Goal: Register for event/course

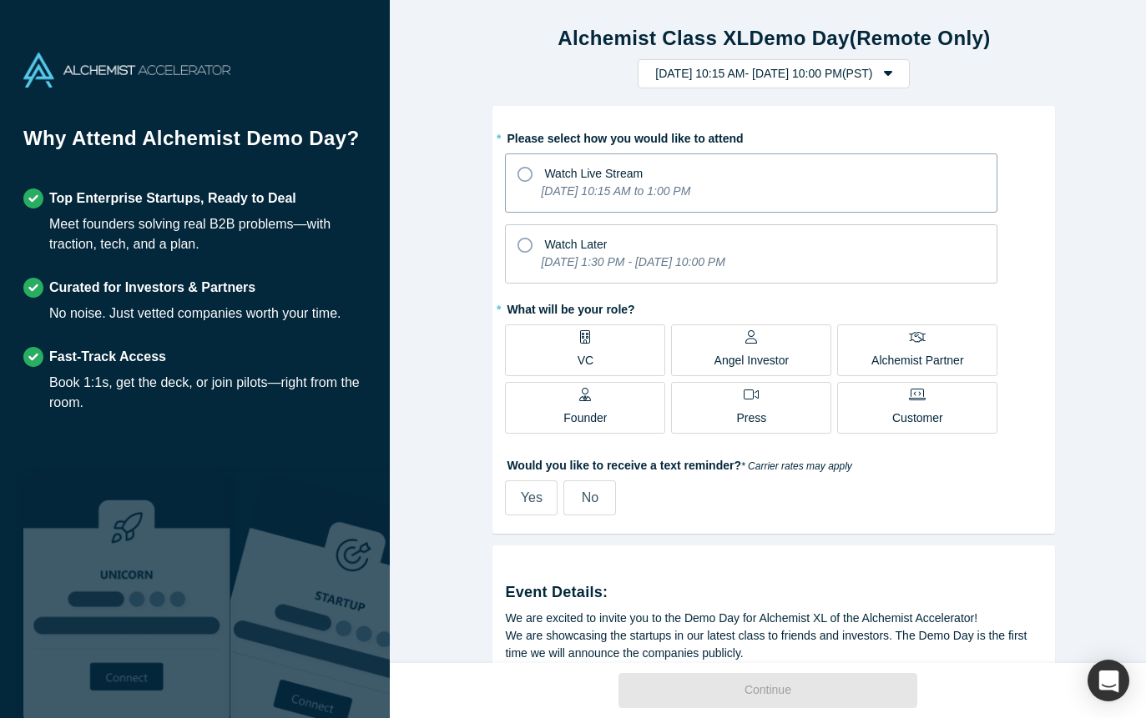
click at [518, 171] on icon at bounding box center [524, 174] width 15 height 15
click at [0, 0] on input "Watch Live Stream [DATE] 10:15 AM to 1:00 PM" at bounding box center [0, 0] width 0 height 0
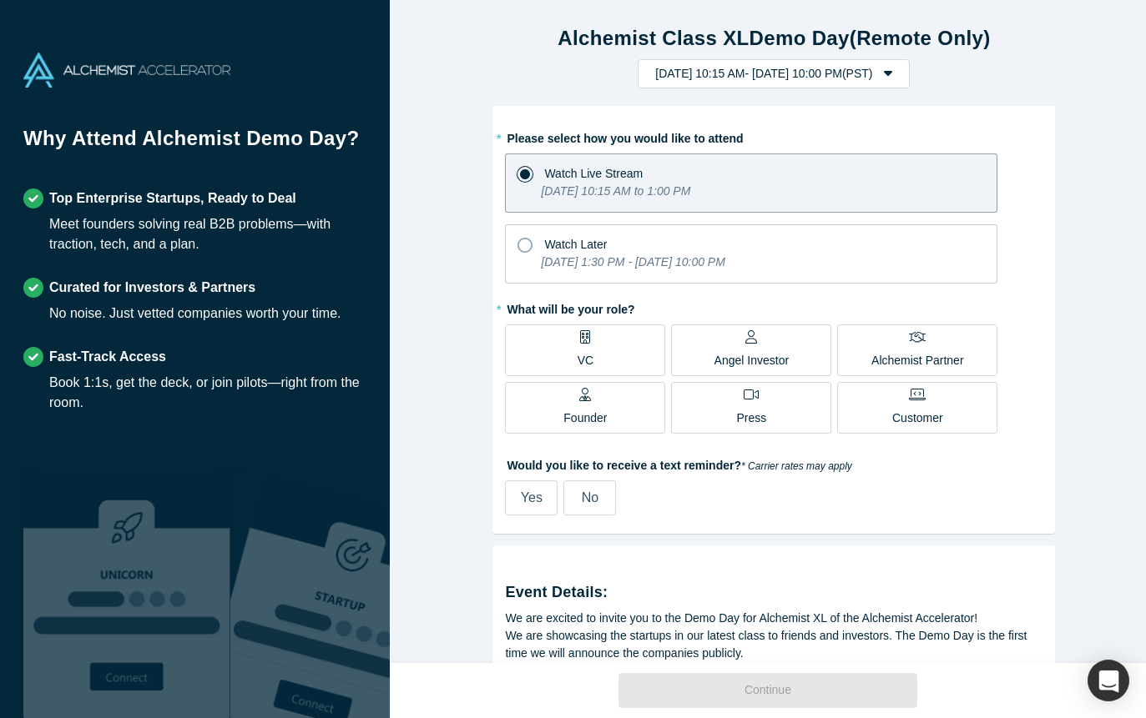
click at [740, 355] on p "Angel Investor" at bounding box center [751, 361] width 75 height 18
click at [0, 0] on input "Angel Investor" at bounding box center [0, 0] width 0 height 0
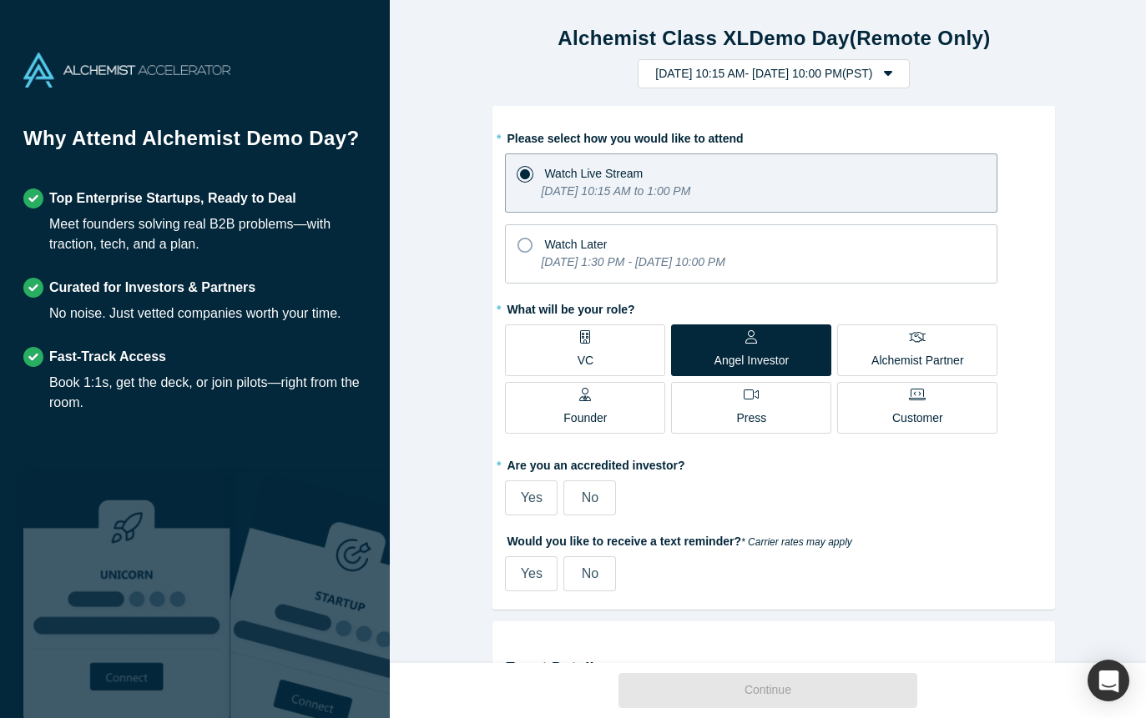
click at [592, 502] on span "No" at bounding box center [590, 498] width 17 height 14
click at [0, 0] on input "No" at bounding box center [0, 0] width 0 height 0
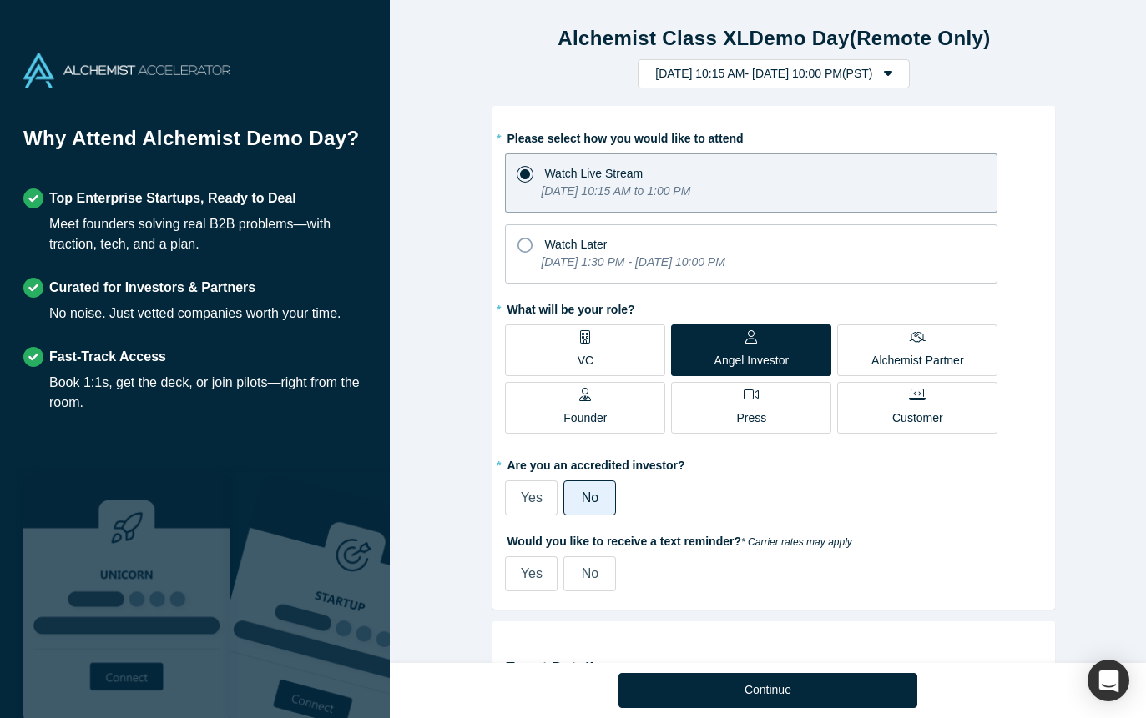
click at [525, 567] on span "Yes" at bounding box center [532, 574] width 22 height 14
click at [0, 0] on input "Yes" at bounding box center [0, 0] width 0 height 0
select select "US"
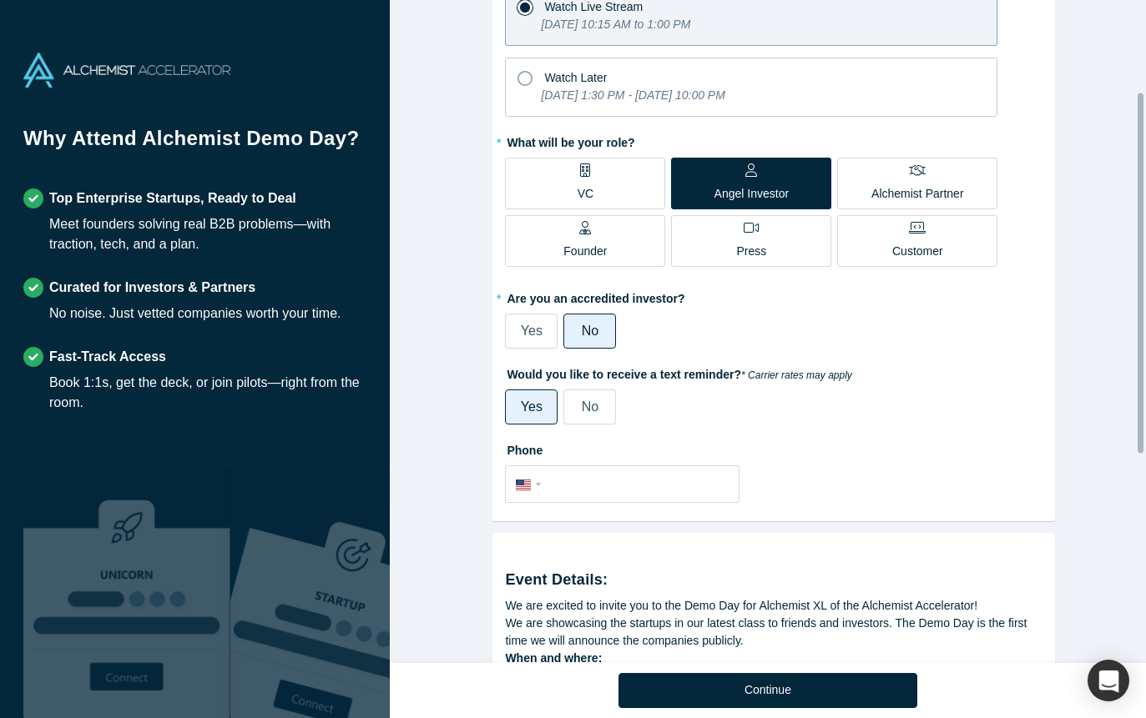
scroll to position [250, 0]
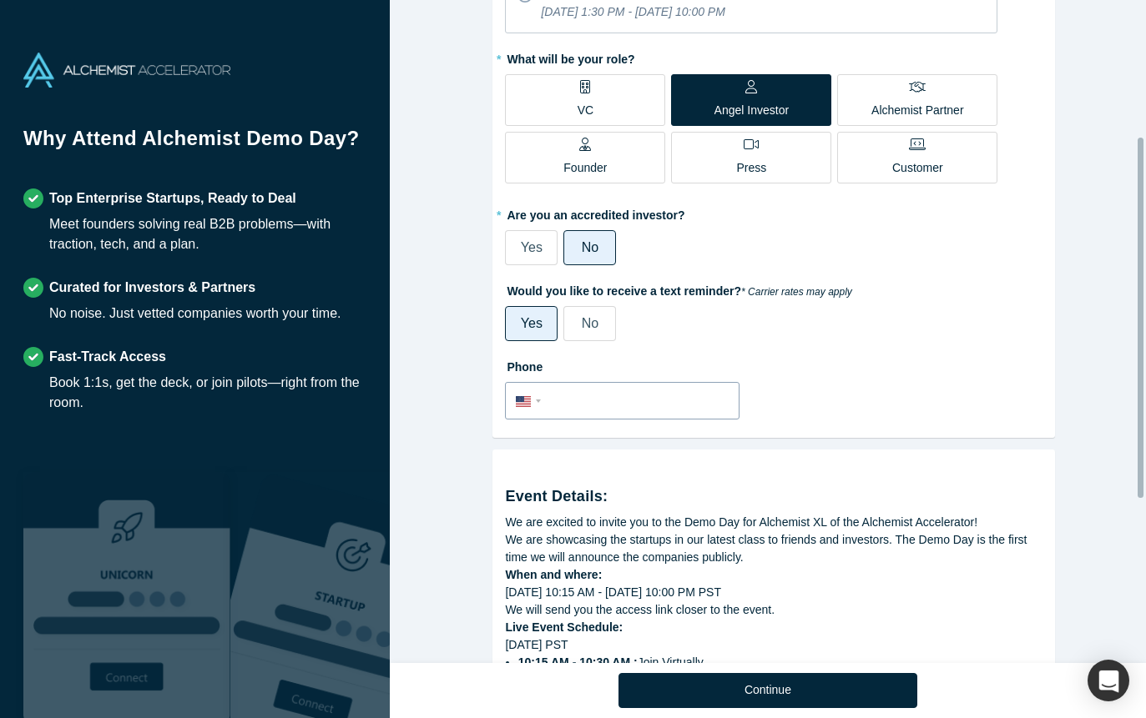
click at [561, 403] on input "tel" at bounding box center [638, 402] width 183 height 24
type input "[PHONE_NUMBER]"
click at [478, 457] on div "Alchemist Class XL Demo Day (Remote Only) [DATE] 10:15 AM - [DATE] 10:00 PM ( P…" at bounding box center [774, 338] width 769 height 676
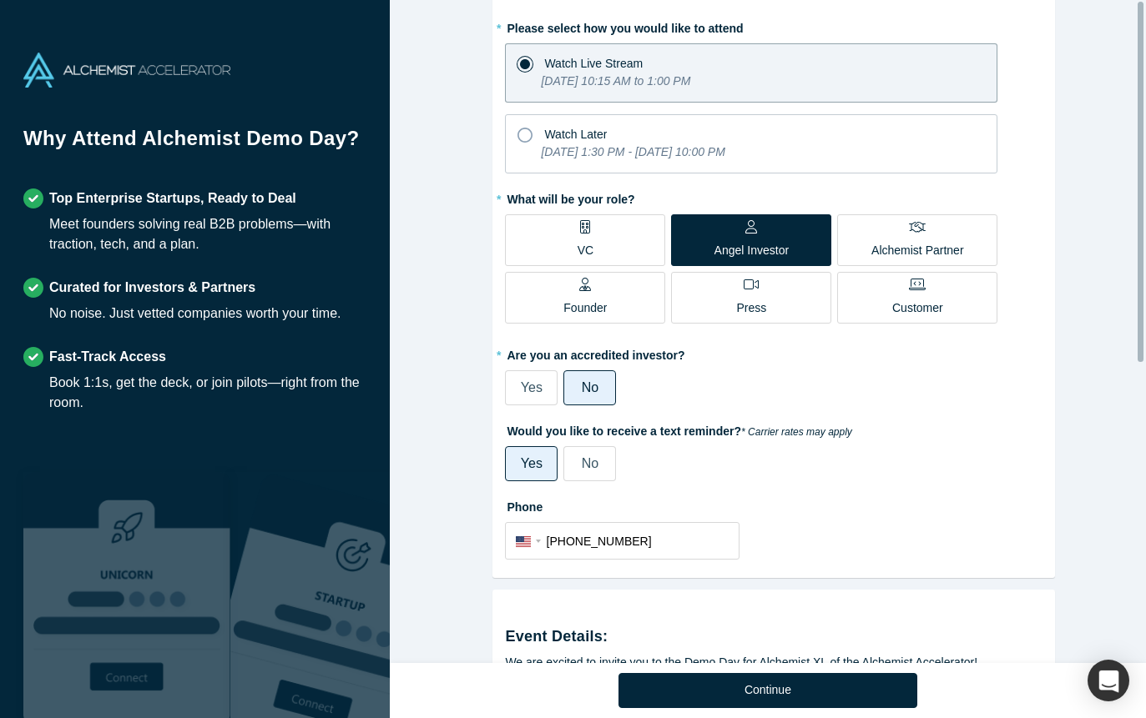
scroll to position [0, 0]
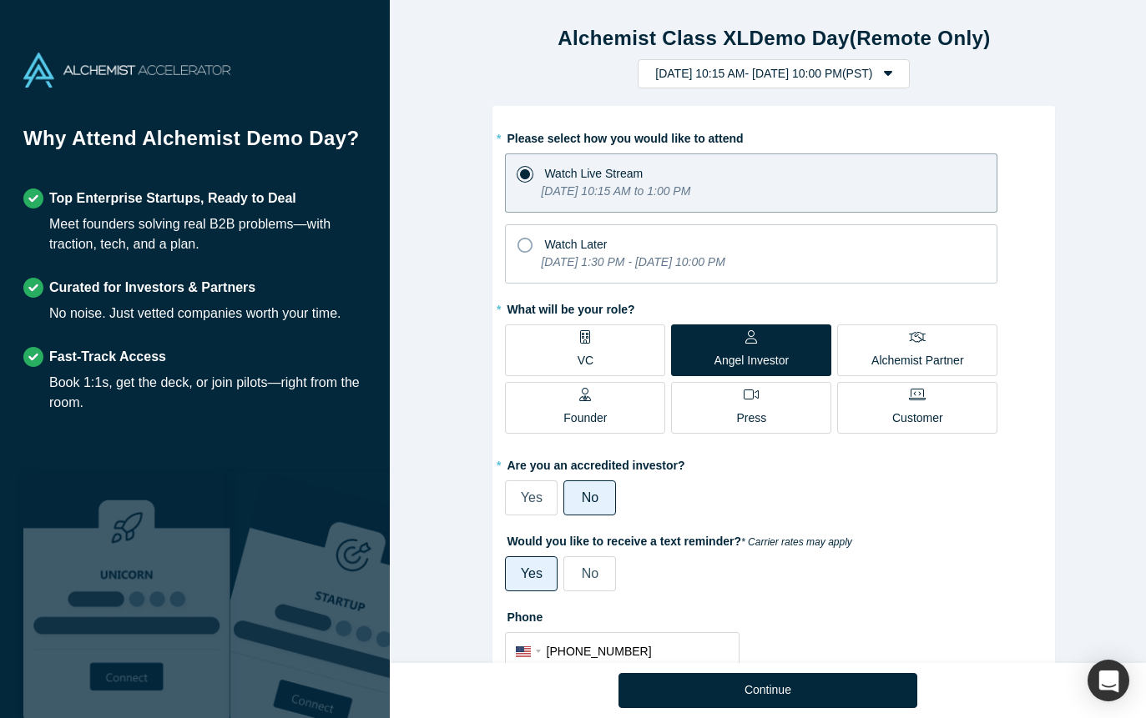
click at [528, 491] on span "Yes" at bounding box center [532, 498] width 22 height 14
click at [0, 0] on input "Yes" at bounding box center [0, 0] width 0 height 0
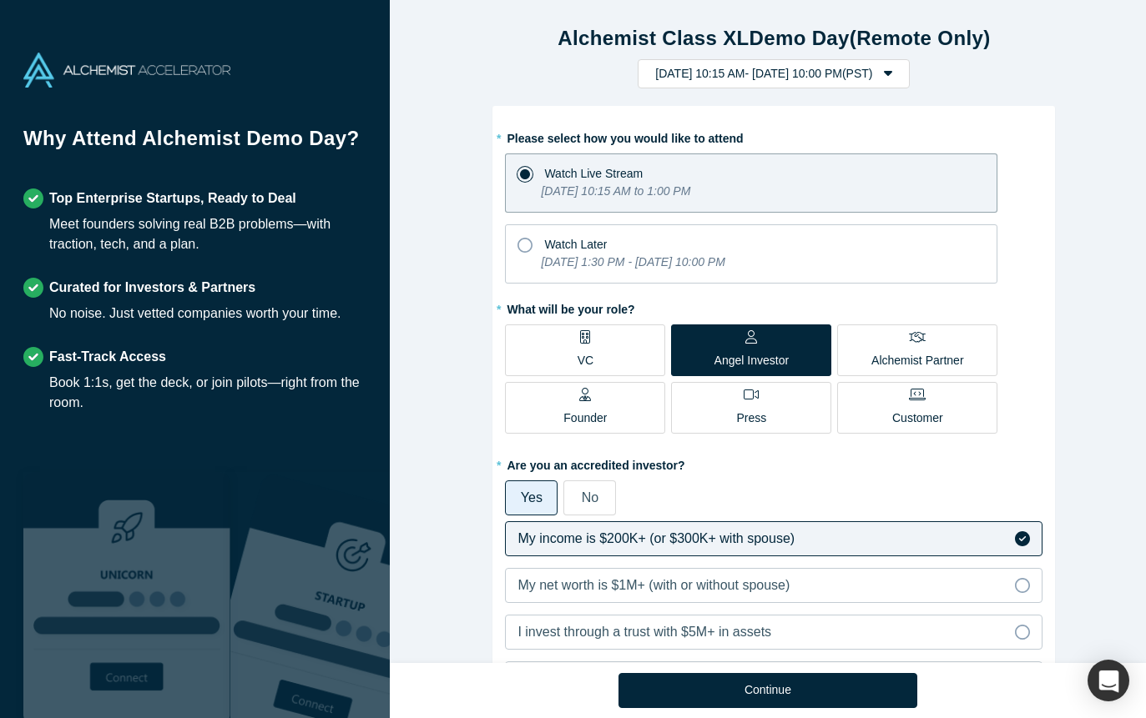
click at [841, 534] on label "My income is $200K+ (or $300K+ with spouse)" at bounding box center [773, 539] width 537 height 35
click at [0, 0] on input "My income is $200K+ (or $300K+ with spouse)" at bounding box center [0, 0] width 0 height 0
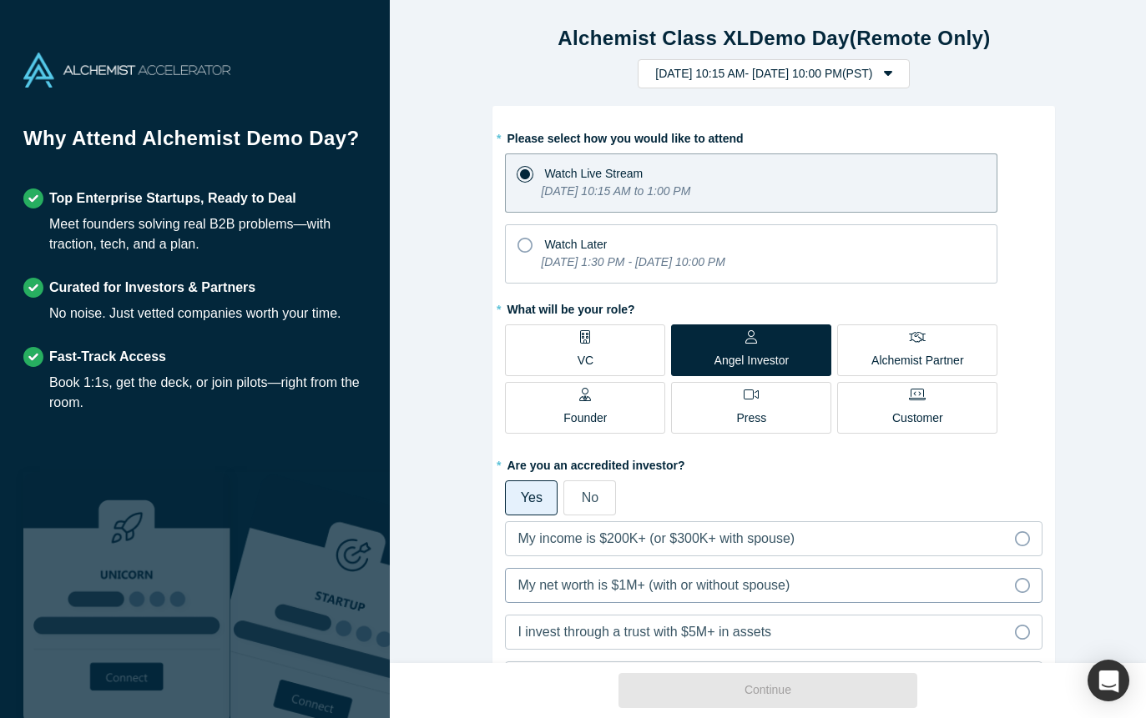
click at [789, 584] on span "My net worth is $1M+ (with or without spouse)" at bounding box center [653, 585] width 272 height 14
click at [0, 0] on input "My net worth is $1M+ (with or without spouse)" at bounding box center [0, 0] width 0 height 0
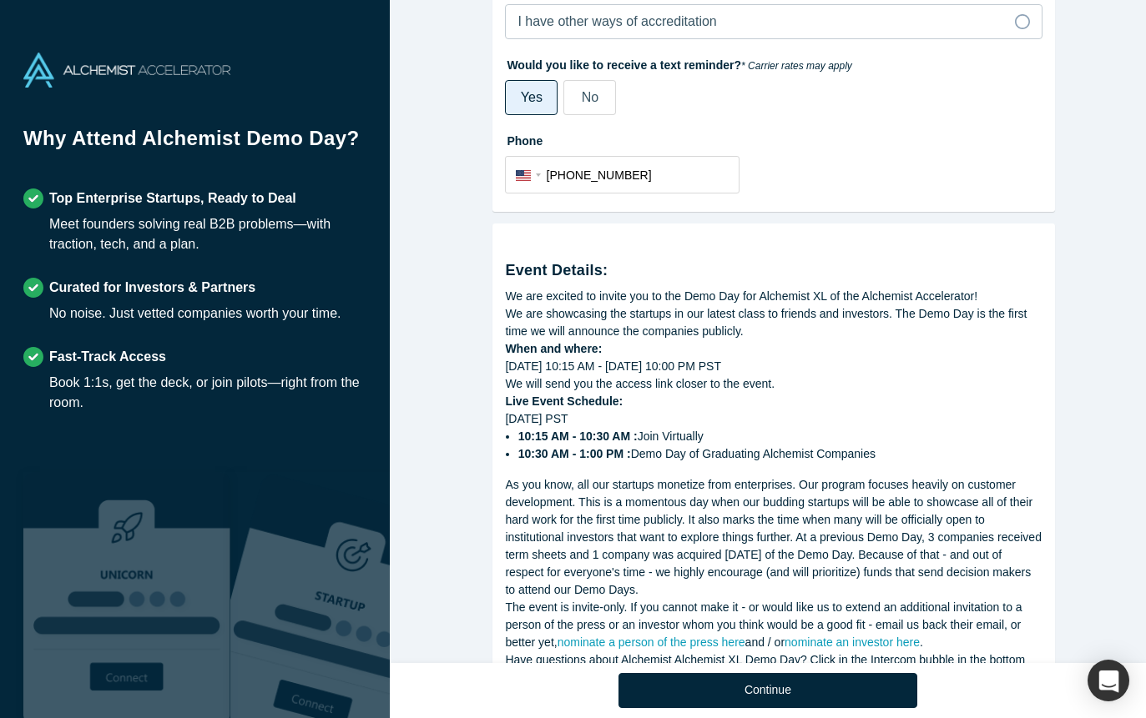
scroll to position [826, 0]
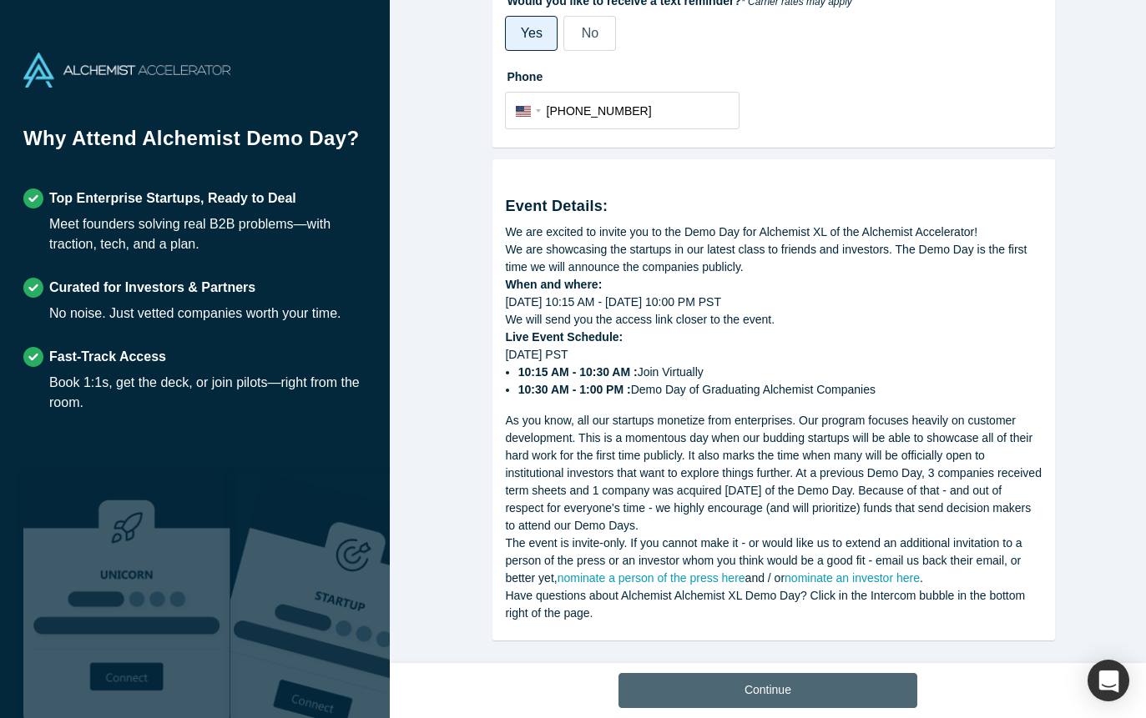
click at [759, 685] on button "Continue" at bounding box center [767, 690] width 299 height 35
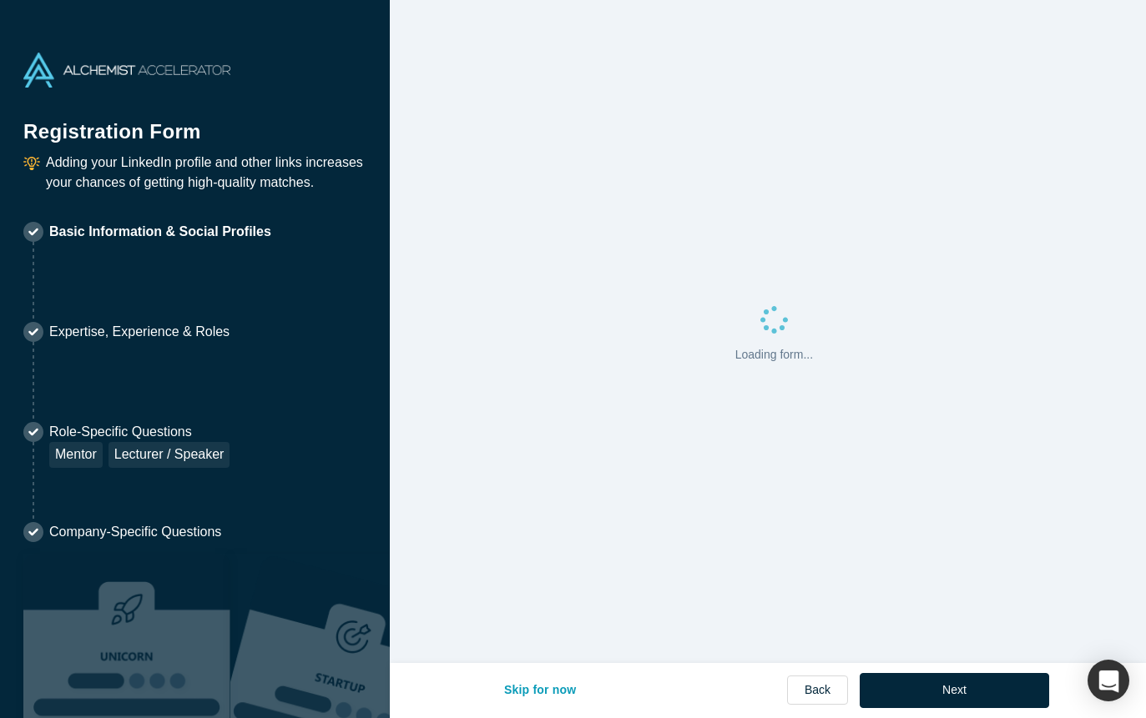
select select "US"
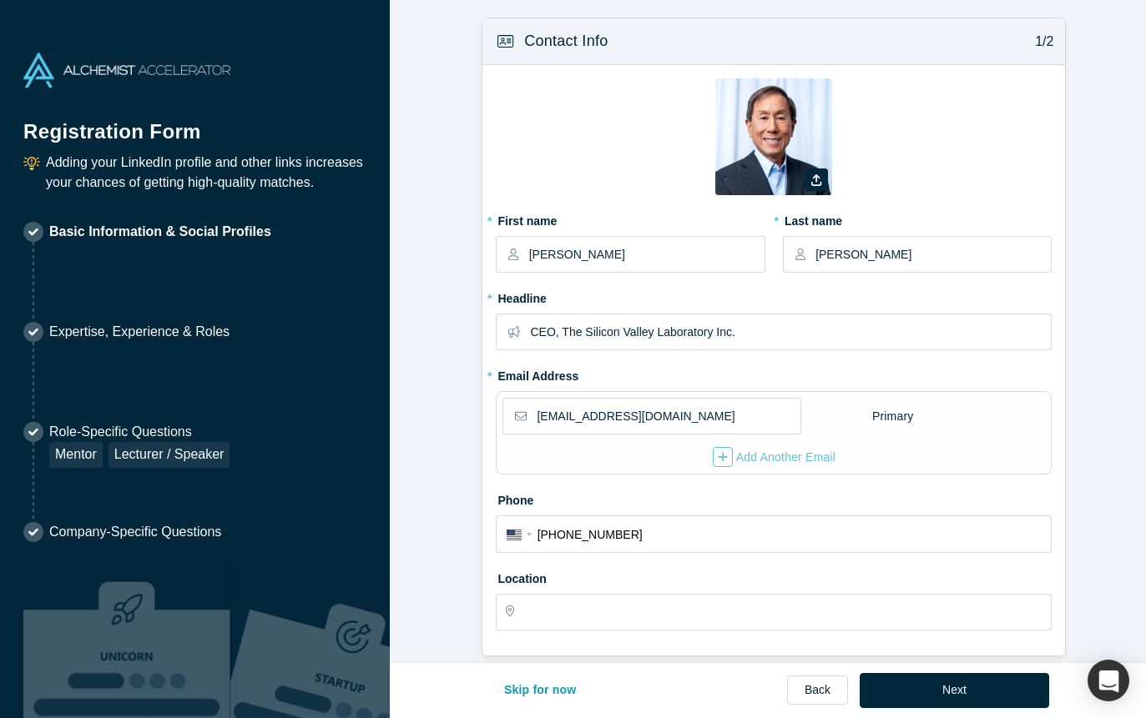
type input "[GEOGRAPHIC_DATA], [GEOGRAPHIC_DATA], [GEOGRAPHIC_DATA]"
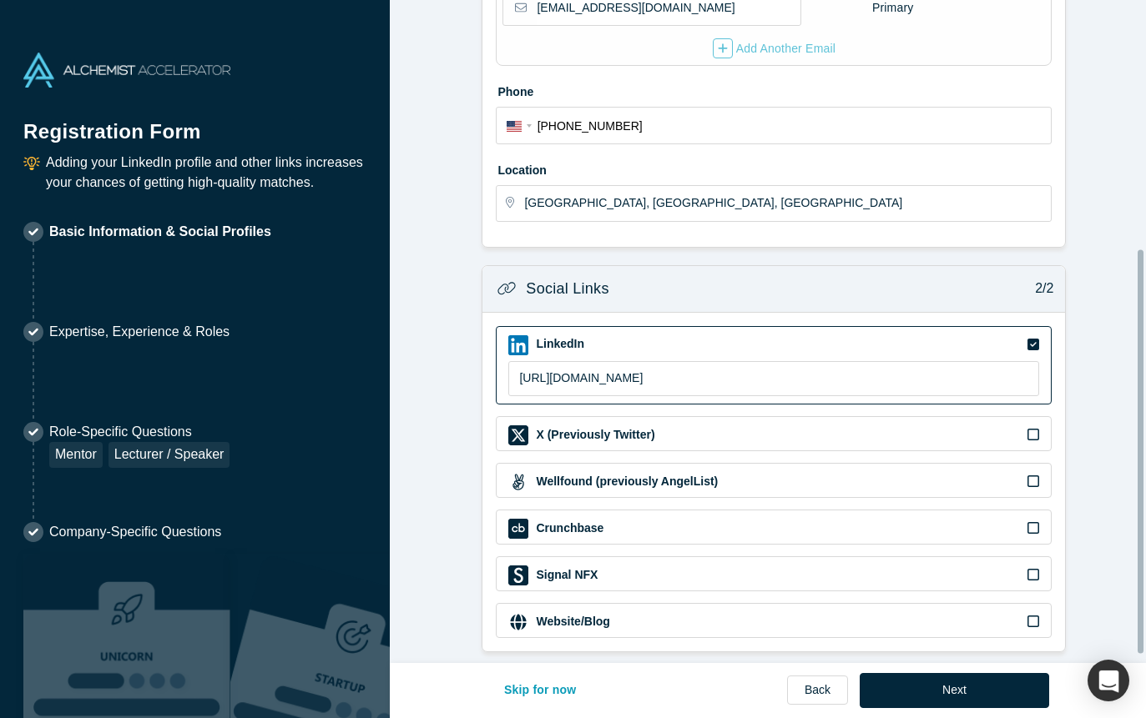
scroll to position [422, 0]
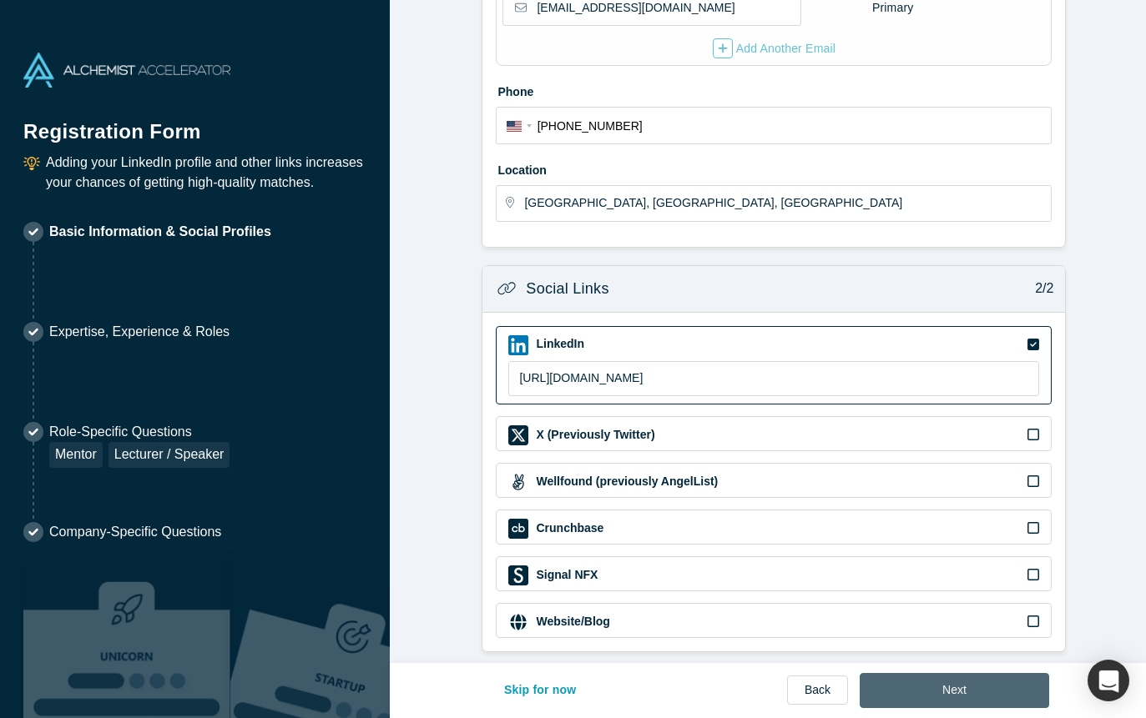
click at [945, 684] on button "Next" at bounding box center [954, 690] width 189 height 35
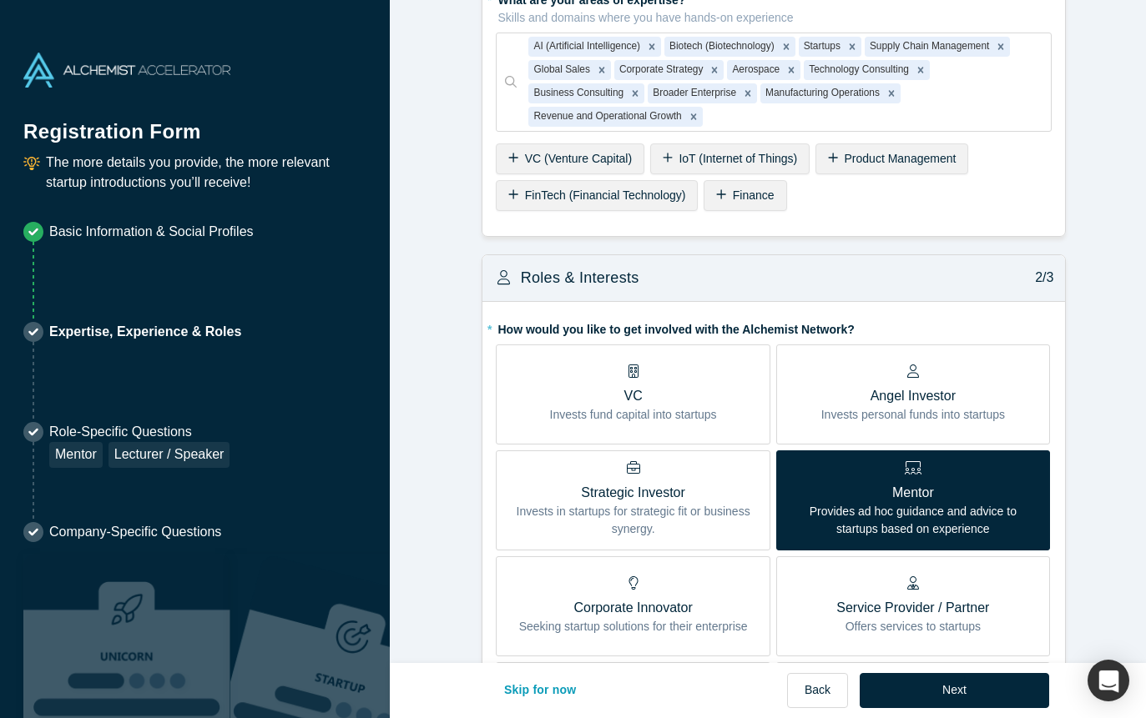
scroll to position [250, 0]
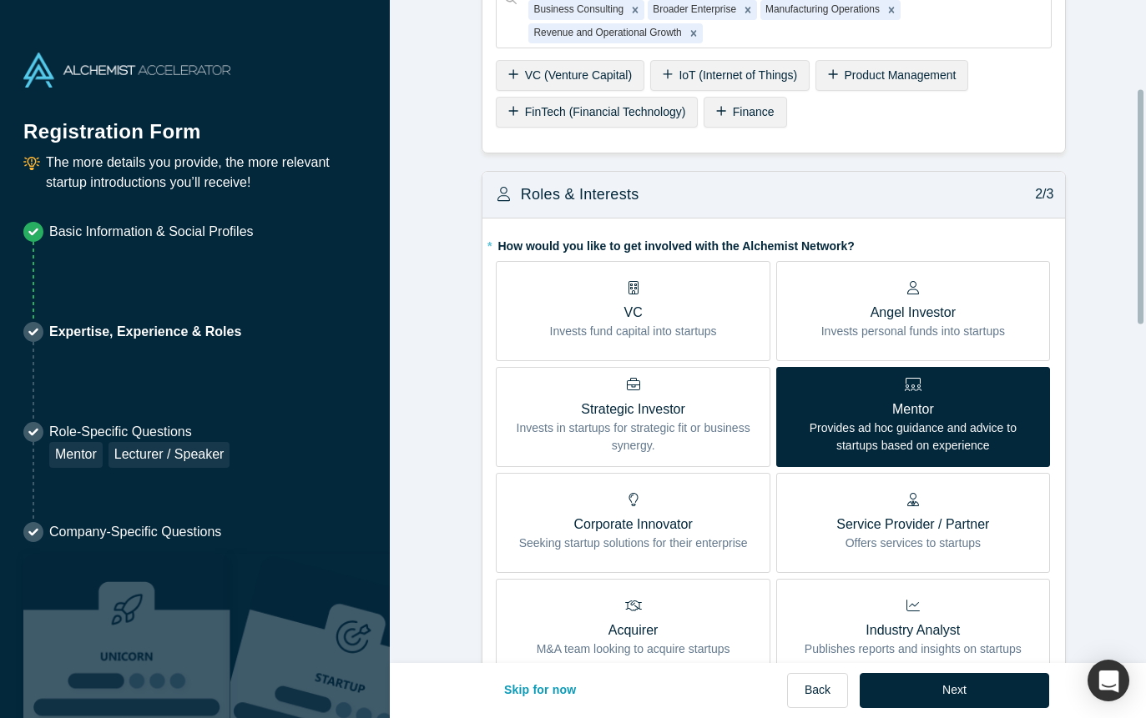
click at [990, 316] on p "Angel Investor" at bounding box center [913, 313] width 184 height 20
click at [0, 0] on input "Angel Investor Invests personal funds into startups" at bounding box center [0, 0] width 0 height 0
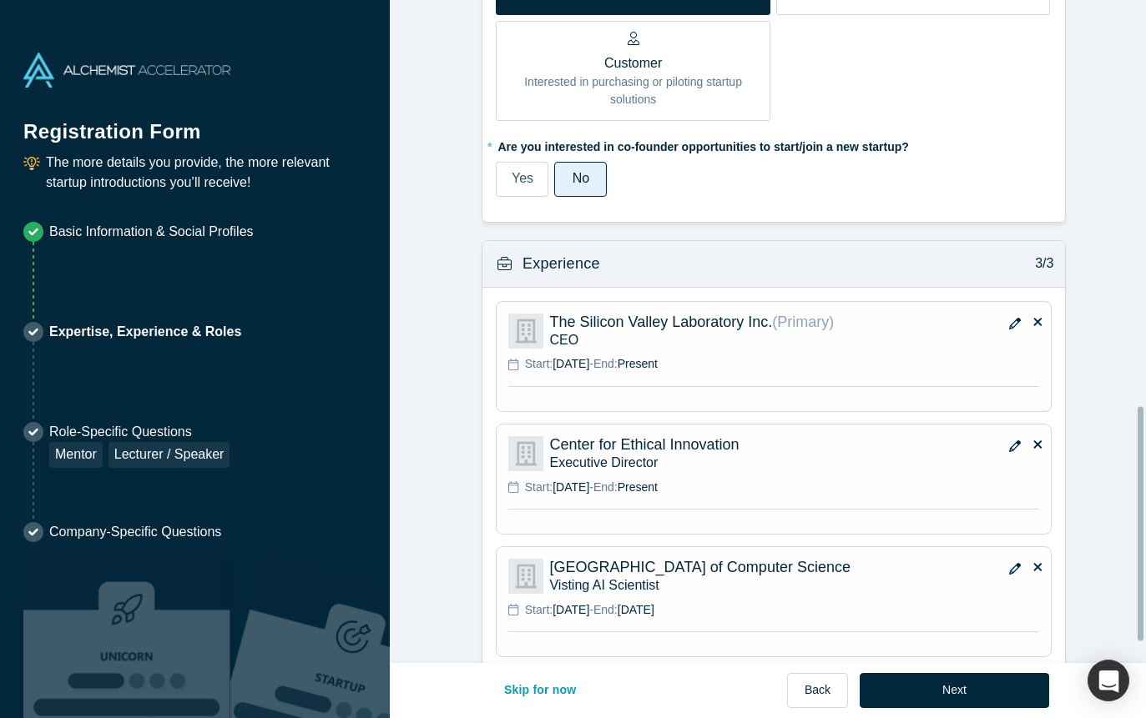
scroll to position [1210, 0]
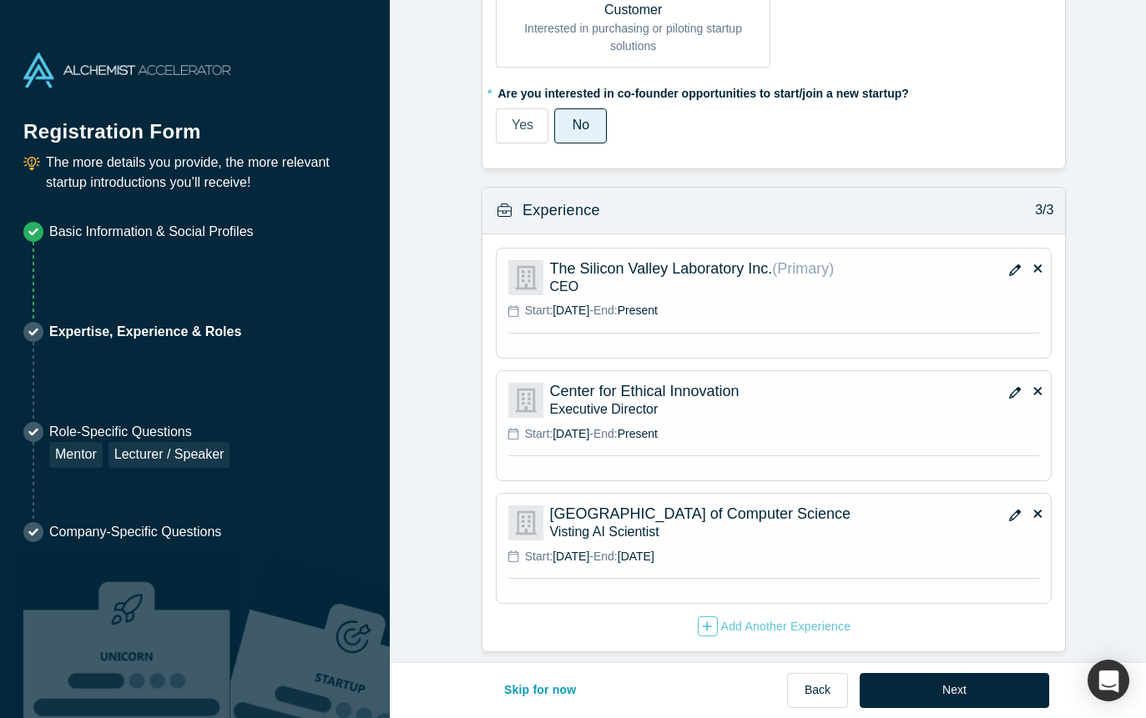
click at [1009, 510] on icon "button" at bounding box center [1015, 516] width 12 height 12
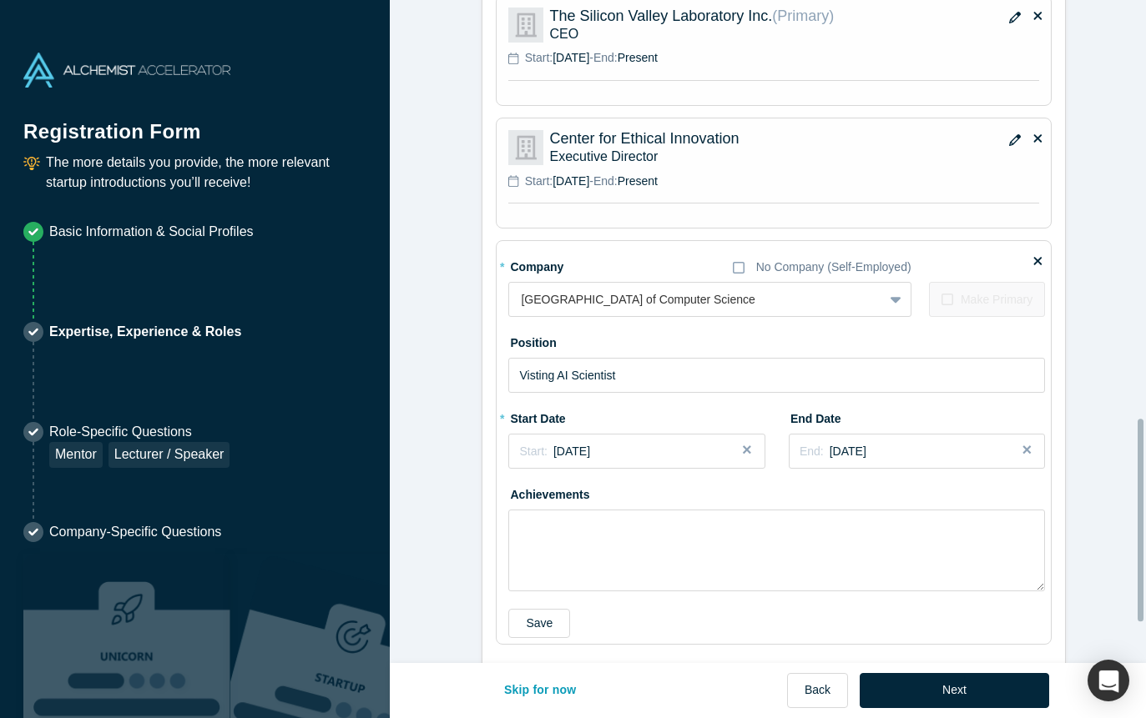
scroll to position [1460, 0]
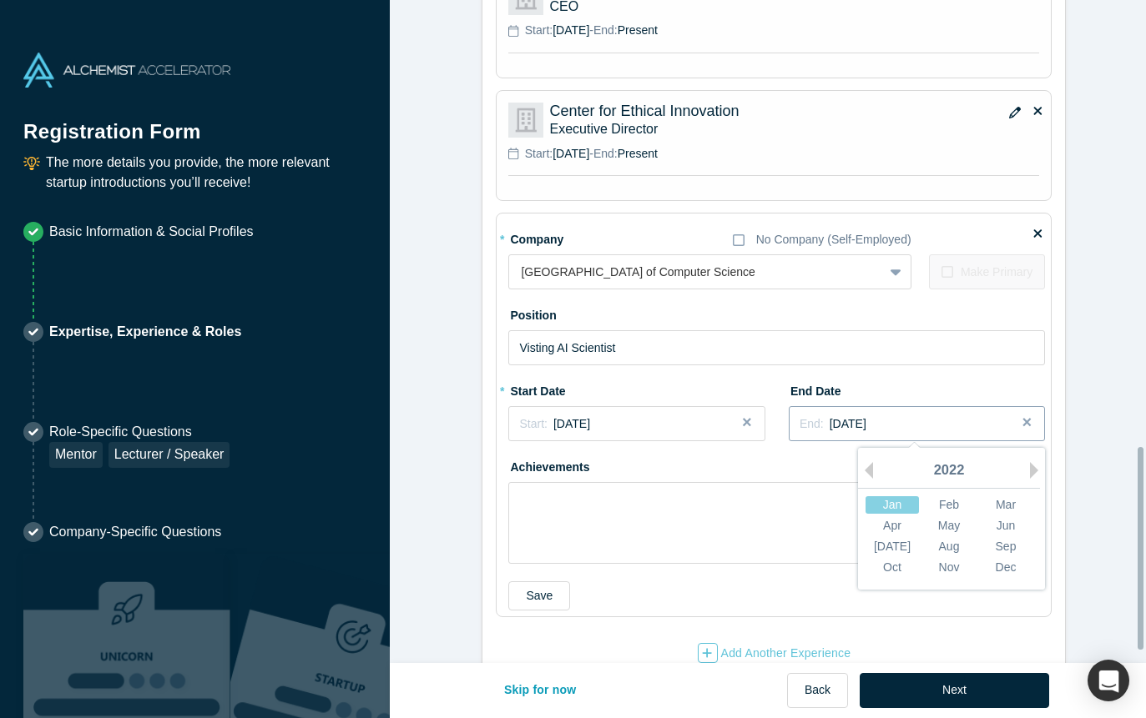
click at [945, 427] on div "End: [DATE]" at bounding box center [916, 425] width 234 height 18
click at [865, 466] on button "Previous Year" at bounding box center [864, 470] width 17 height 17
click at [987, 572] on div "Dec" at bounding box center [1005, 568] width 53 height 18
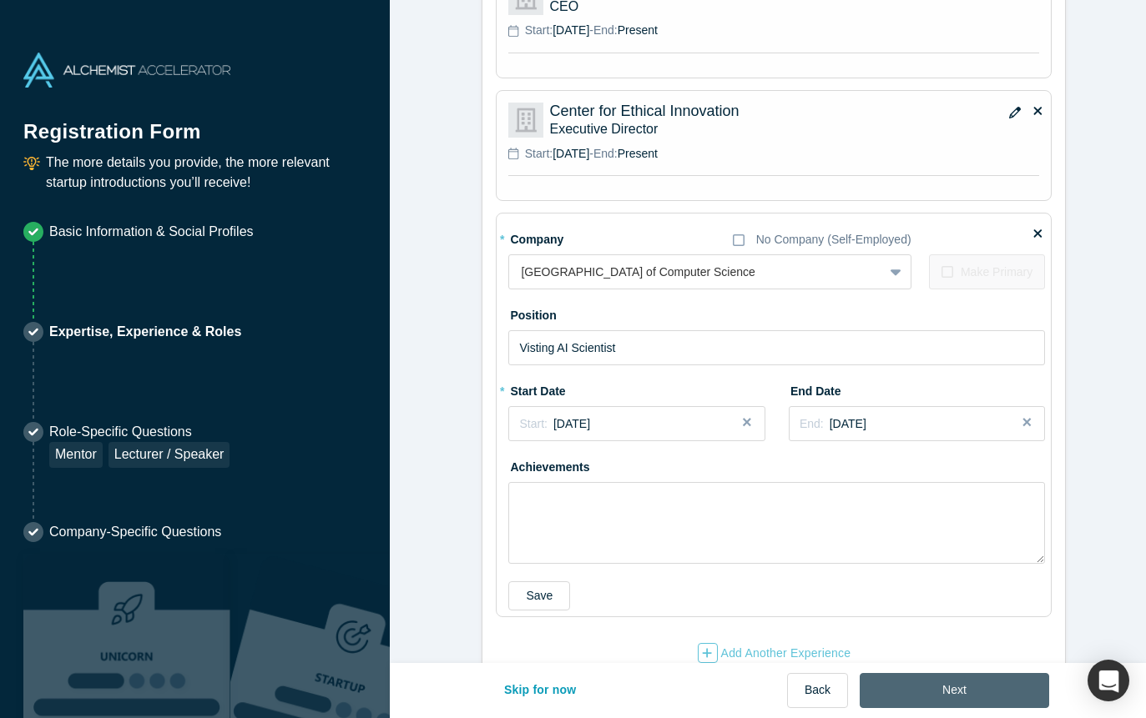
click at [958, 674] on button "Next" at bounding box center [954, 690] width 189 height 35
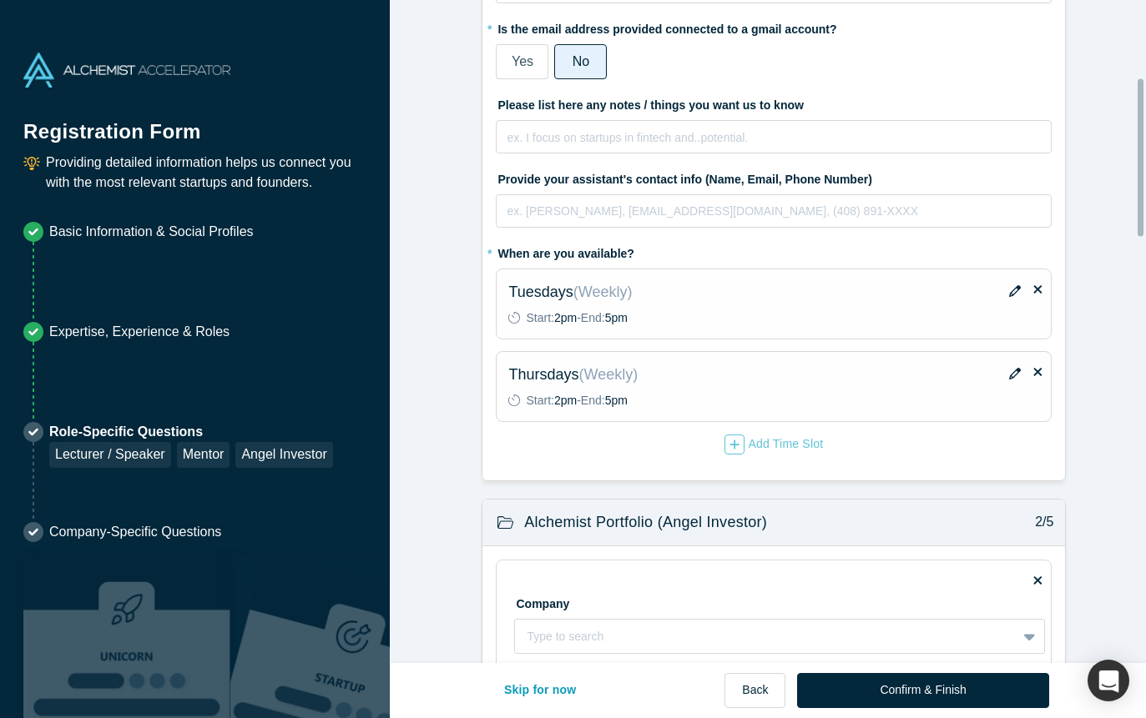
scroll to position [334, 0]
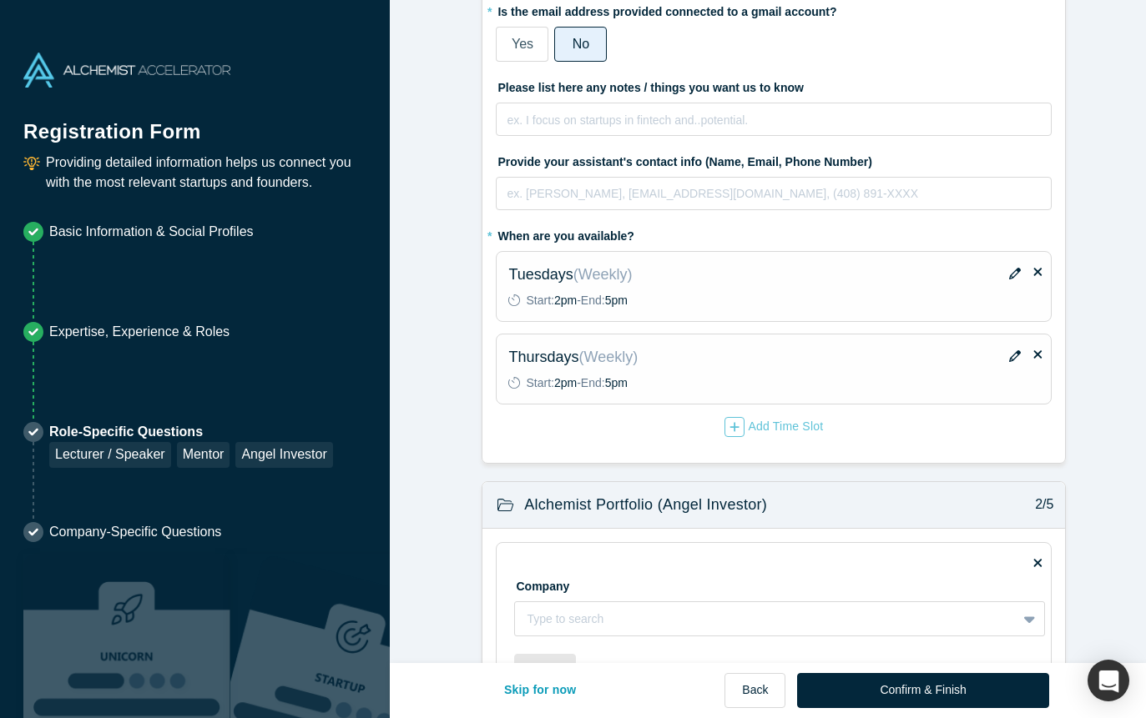
click at [1012, 275] on icon "button" at bounding box center [1015, 274] width 12 height 12
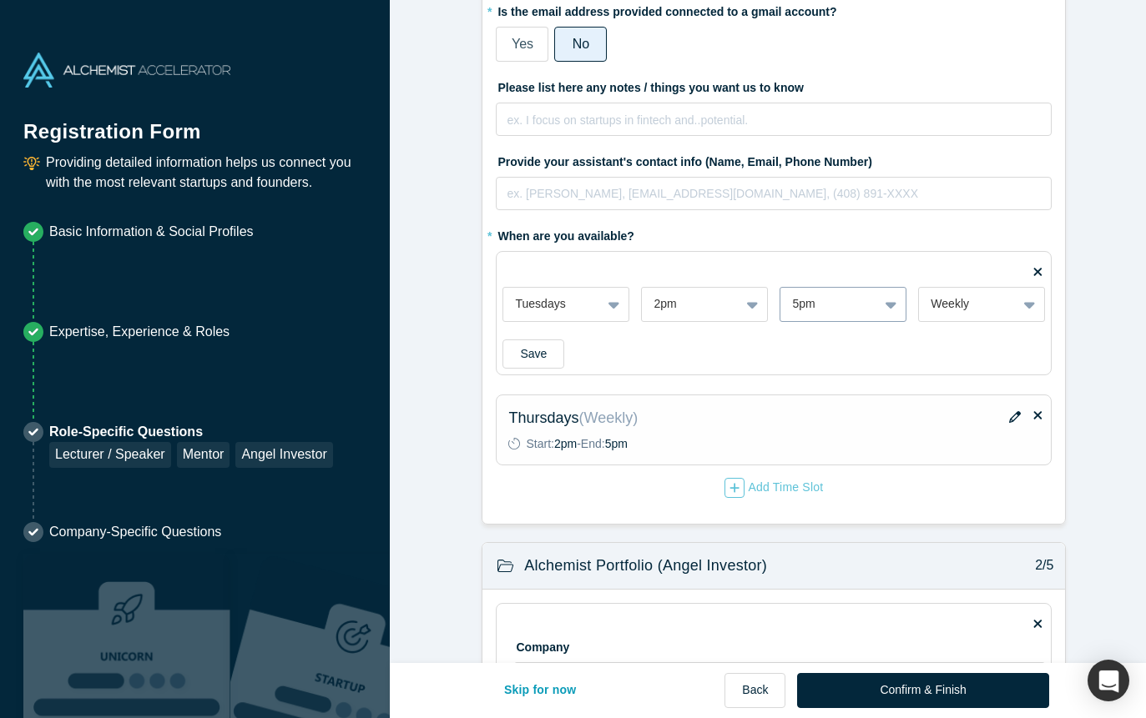
click at [885, 306] on icon at bounding box center [890, 304] width 11 height 17
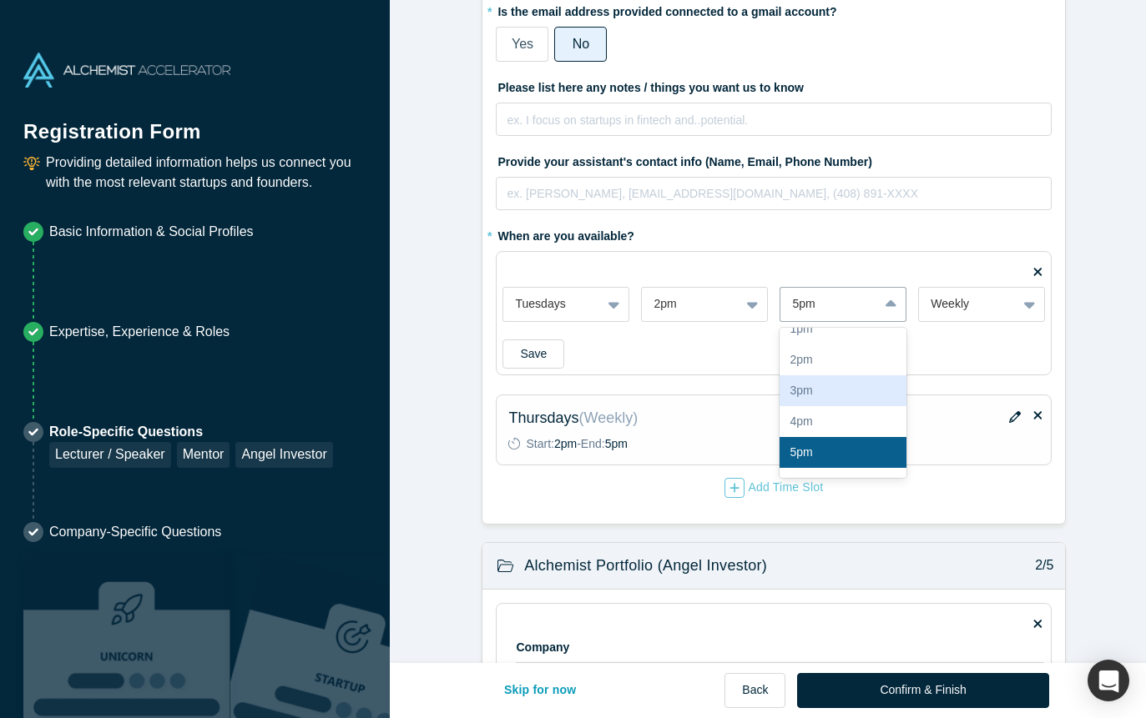
click at [838, 391] on div "3pm" at bounding box center [842, 391] width 127 height 31
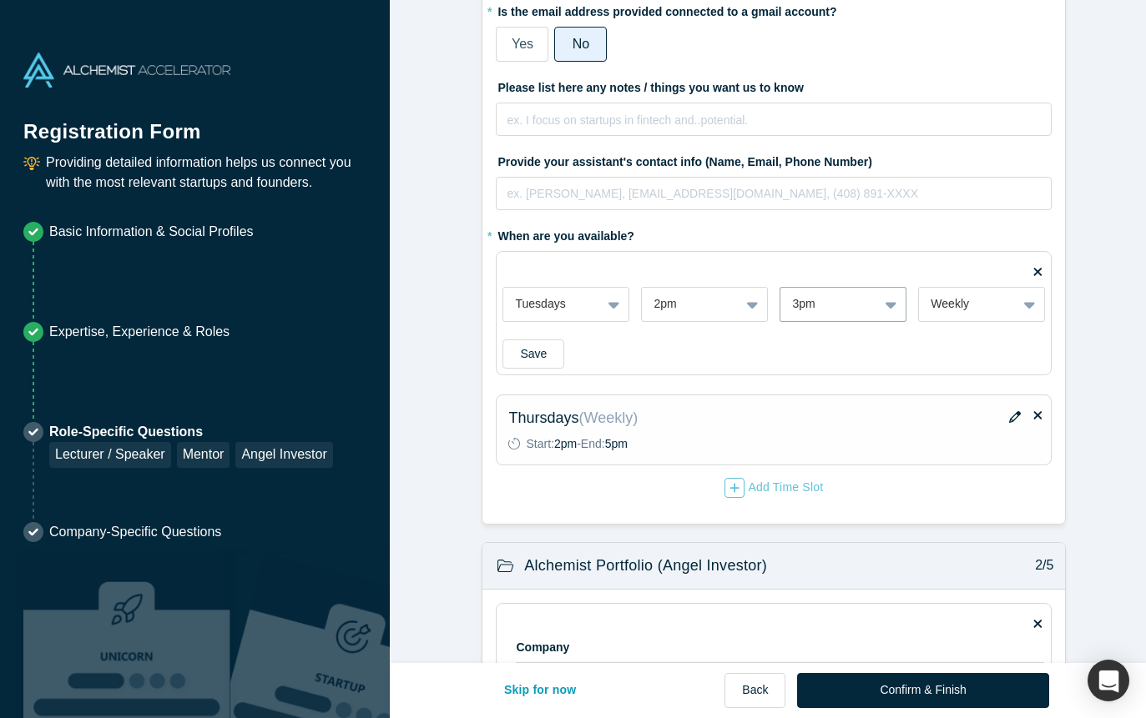
click at [1011, 423] on icon "button" at bounding box center [1015, 417] width 12 height 12
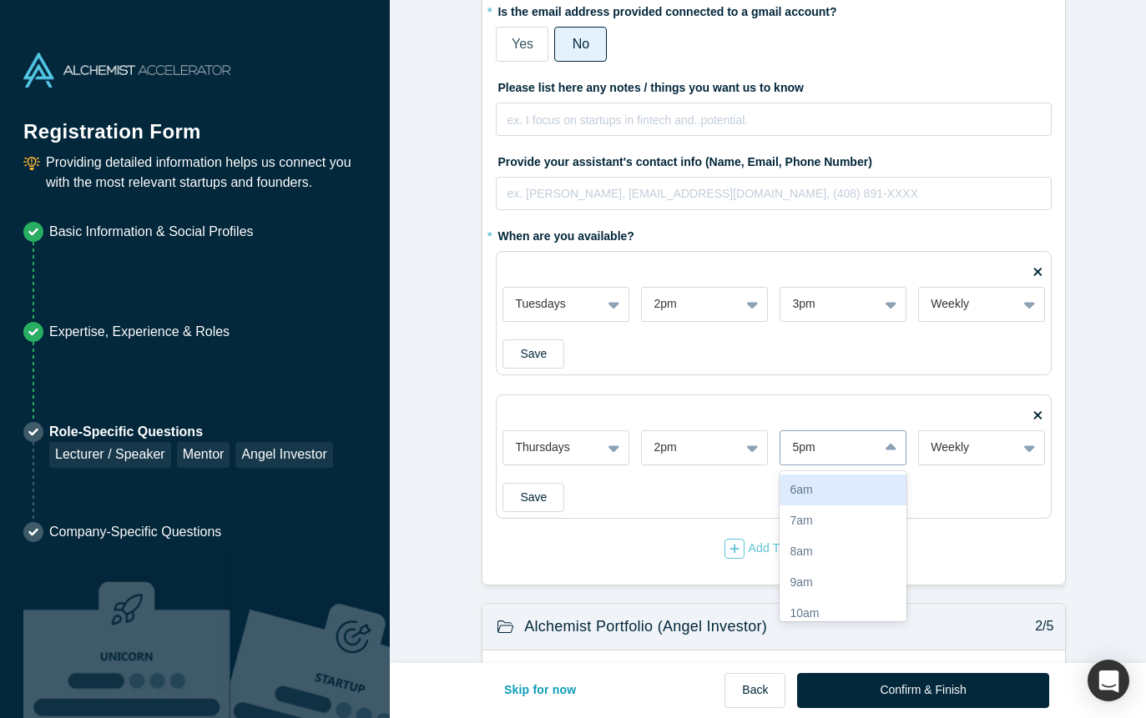
click at [890, 452] on icon at bounding box center [890, 448] width 11 height 17
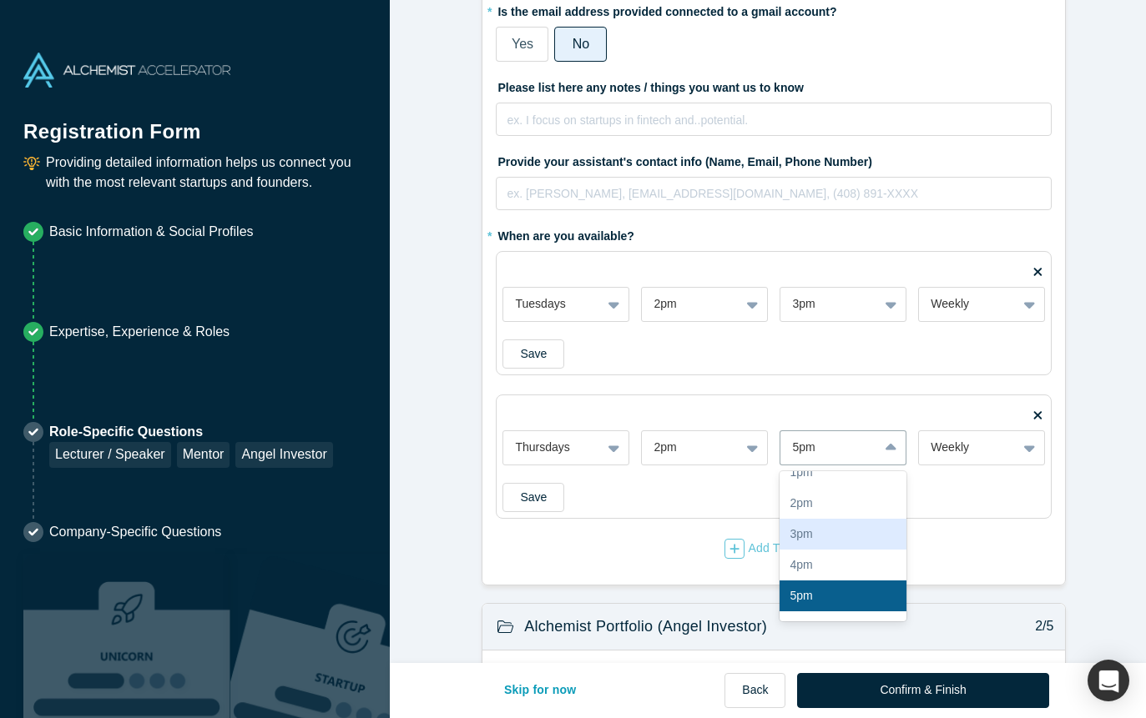
click at [870, 522] on div "3pm" at bounding box center [842, 534] width 127 height 31
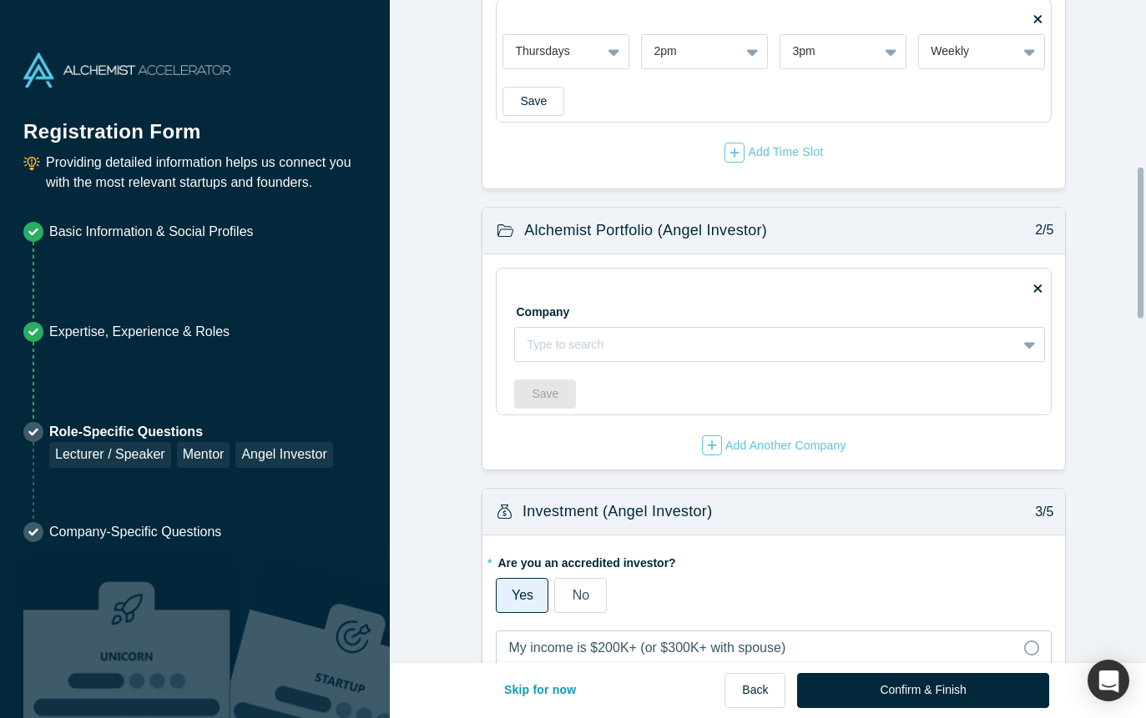
scroll to position [751, 0]
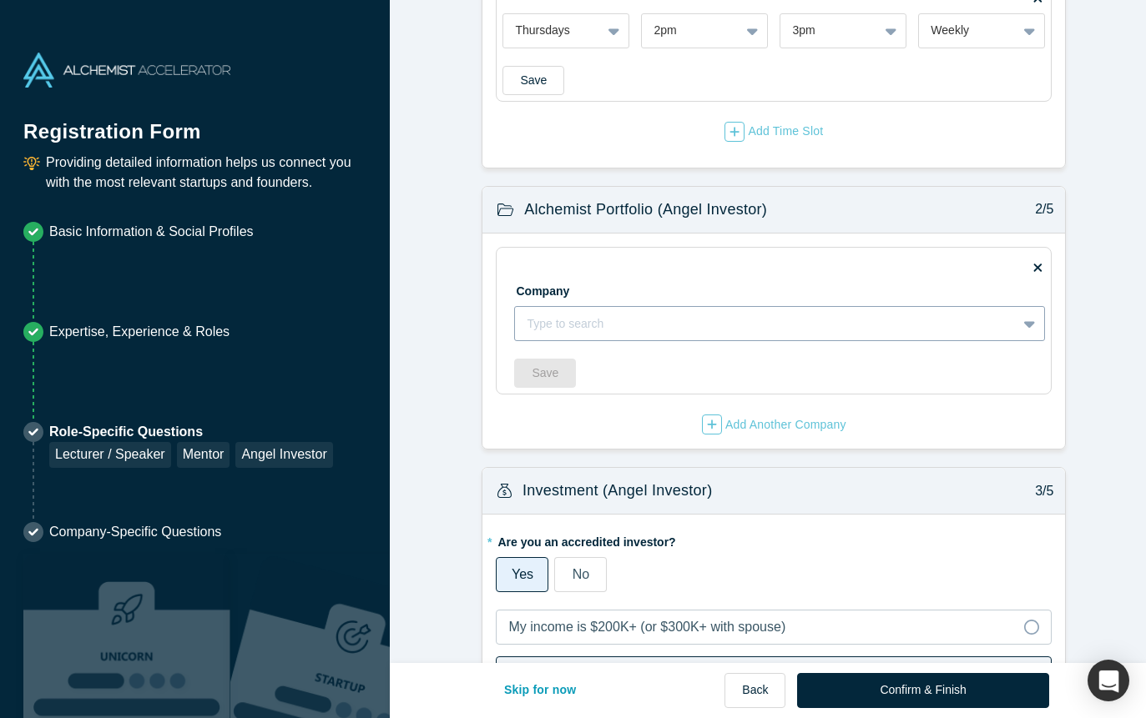
click at [1026, 327] on icon at bounding box center [1029, 323] width 11 height 17
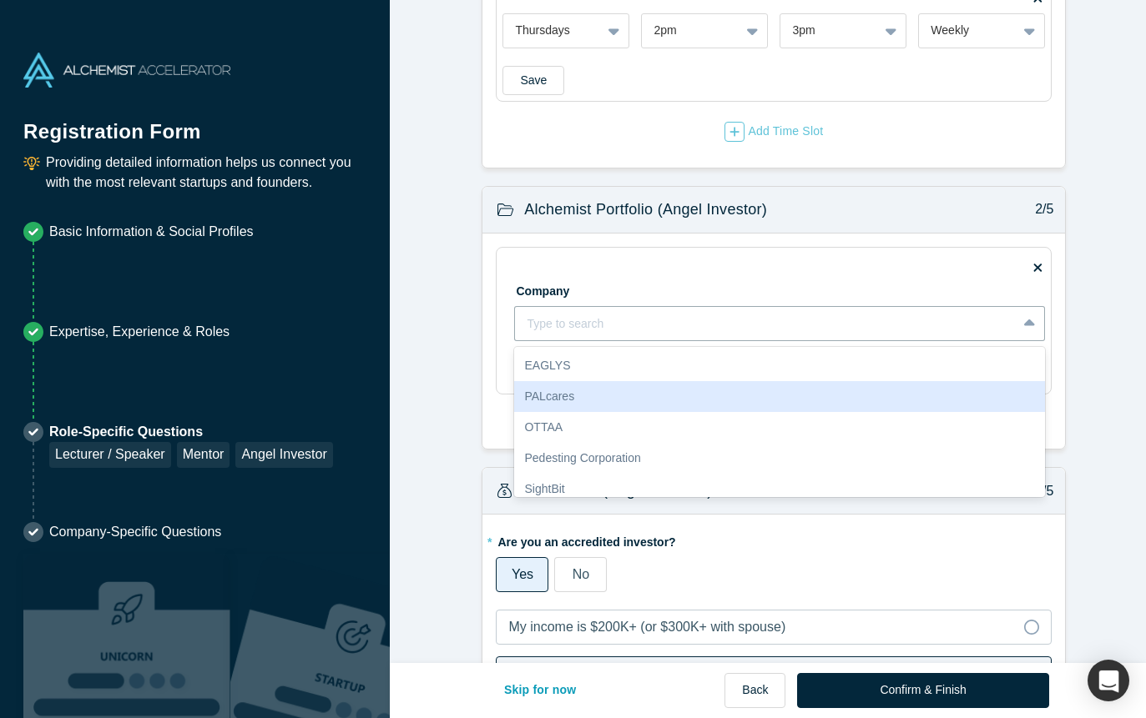
scroll to position [165, 0]
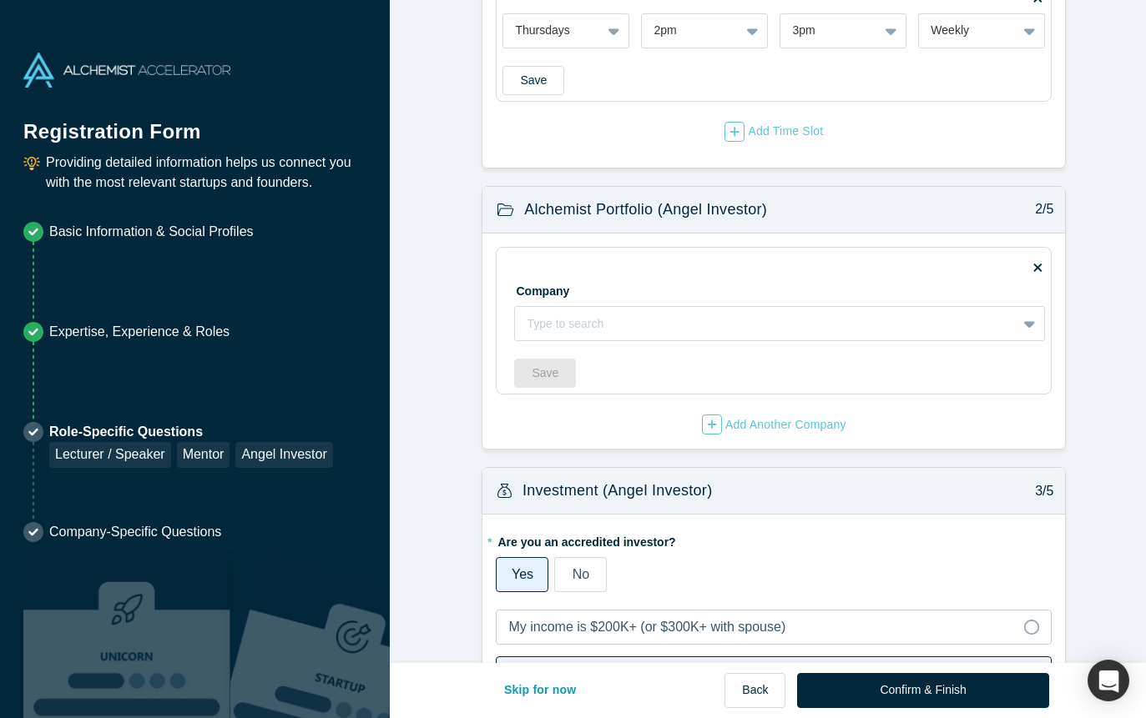
click at [444, 373] on form "Mentor / Advisor 1/5 * What mentor type would you prefer? Regular Mentor Direct…" at bounding box center [774, 716] width 769 height 2901
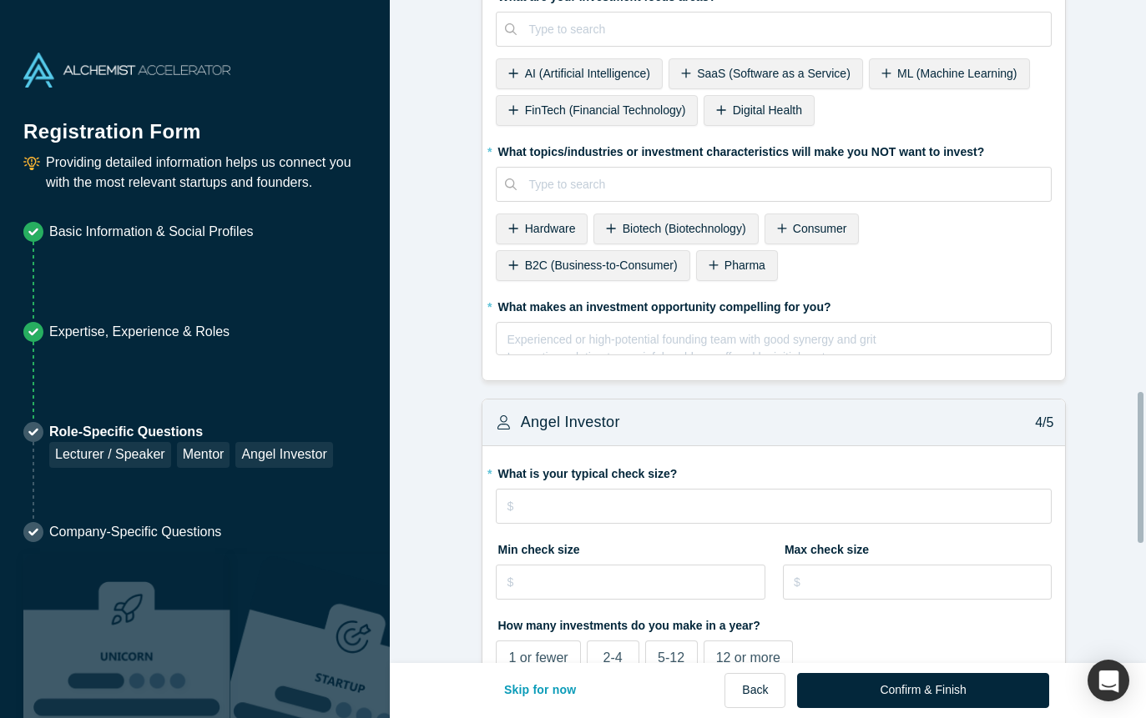
scroll to position [1826, 0]
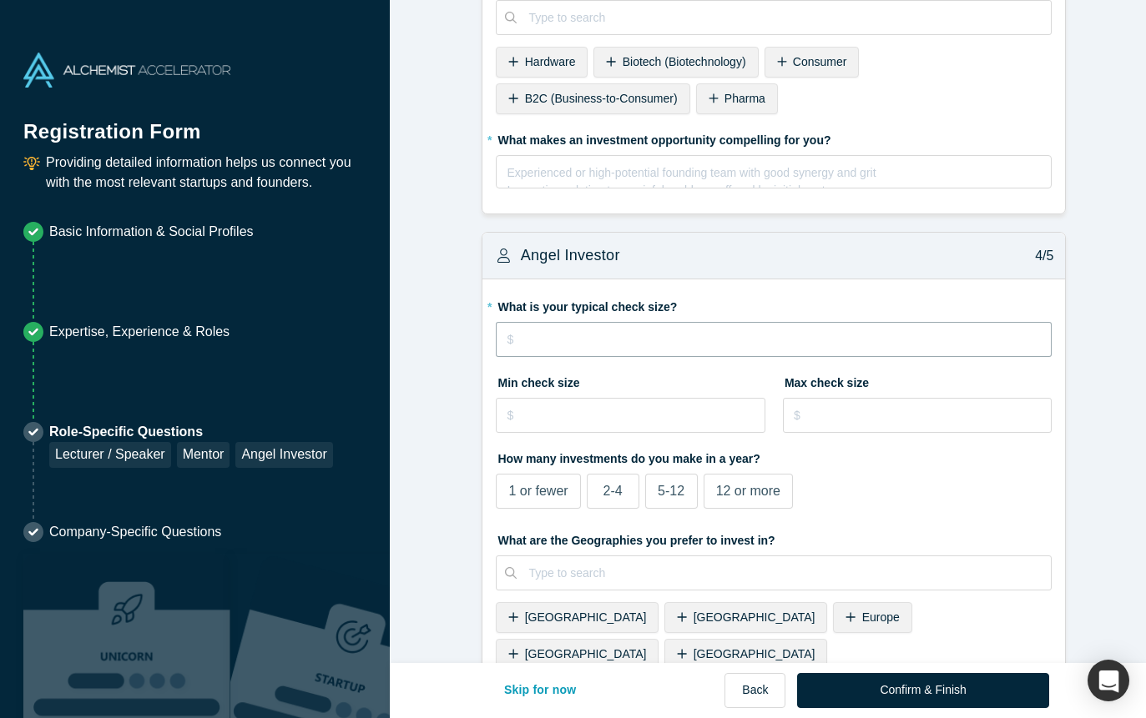
click at [638, 354] on input "tel" at bounding box center [774, 339] width 556 height 35
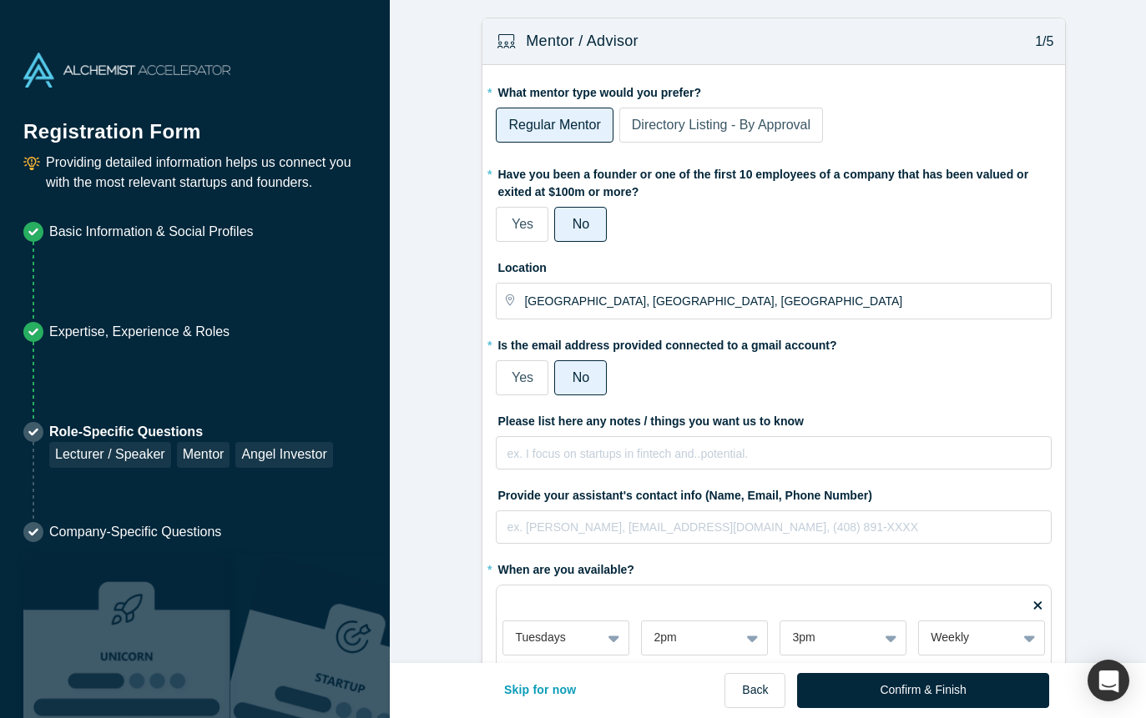
scroll to position [83, 0]
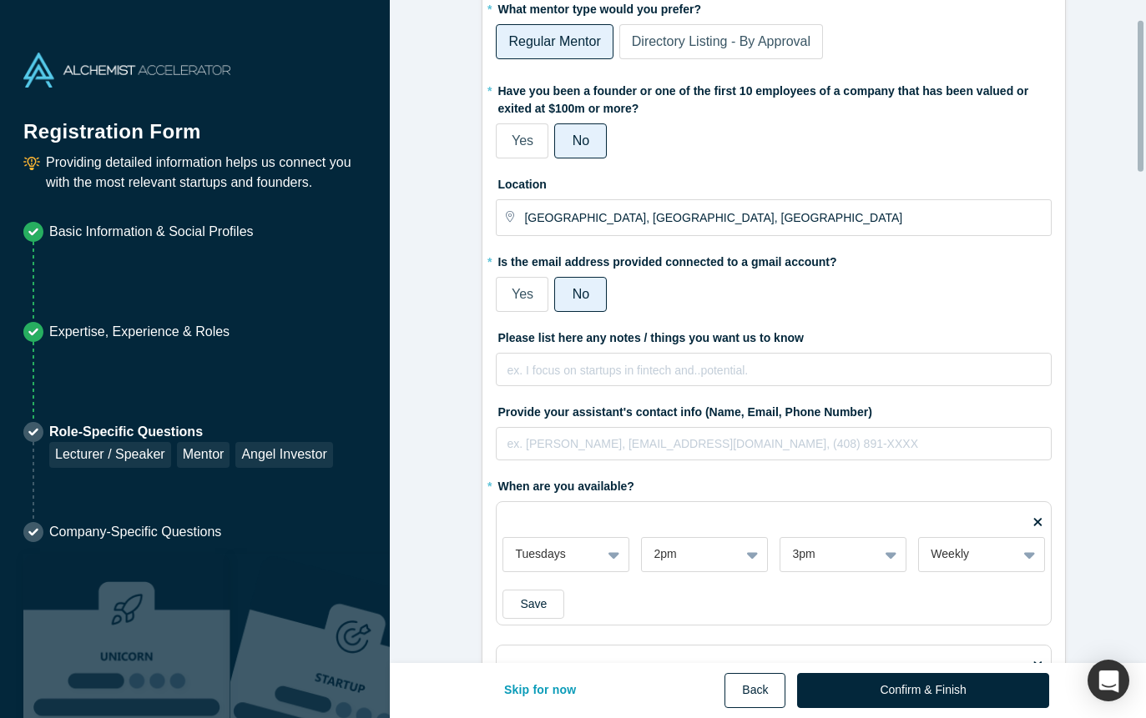
click at [749, 696] on button "Back" at bounding box center [754, 690] width 61 height 35
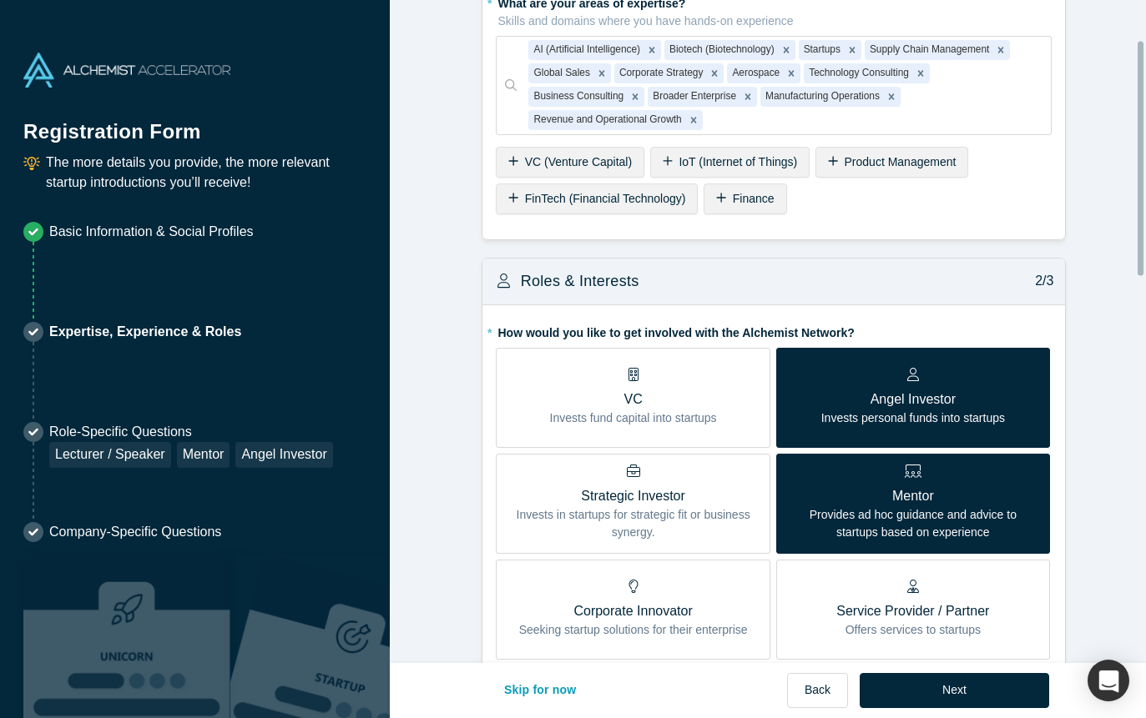
scroll to position [167, 0]
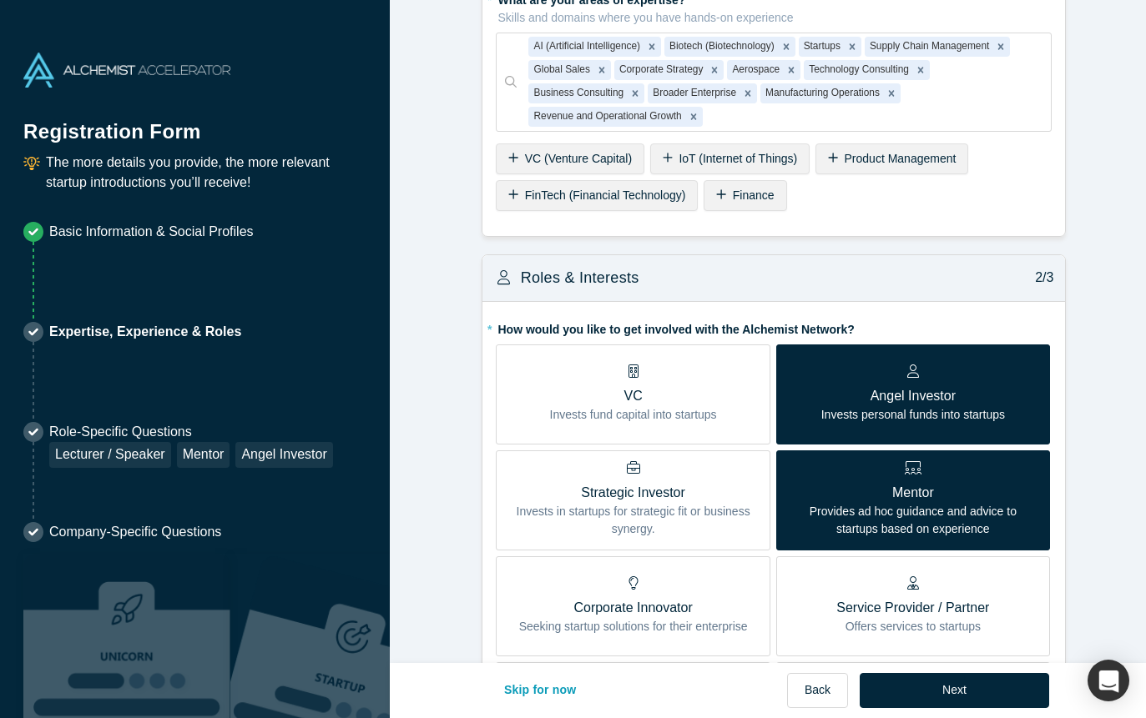
click at [865, 395] on p "Angel Investor" at bounding box center [913, 396] width 184 height 20
click at [0, 0] on input "Angel Investor Invests personal funds into startups" at bounding box center [0, 0] width 0 height 0
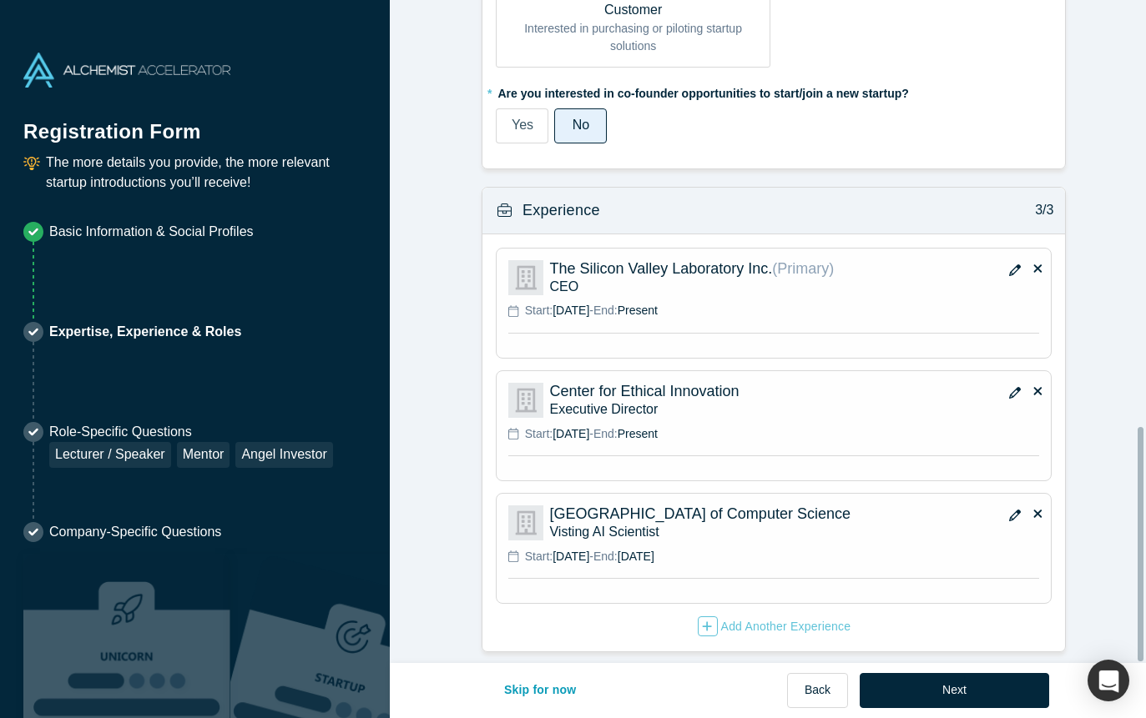
scroll to position [1210, 0]
click at [1006, 260] on button "button" at bounding box center [1014, 271] width 25 height 23
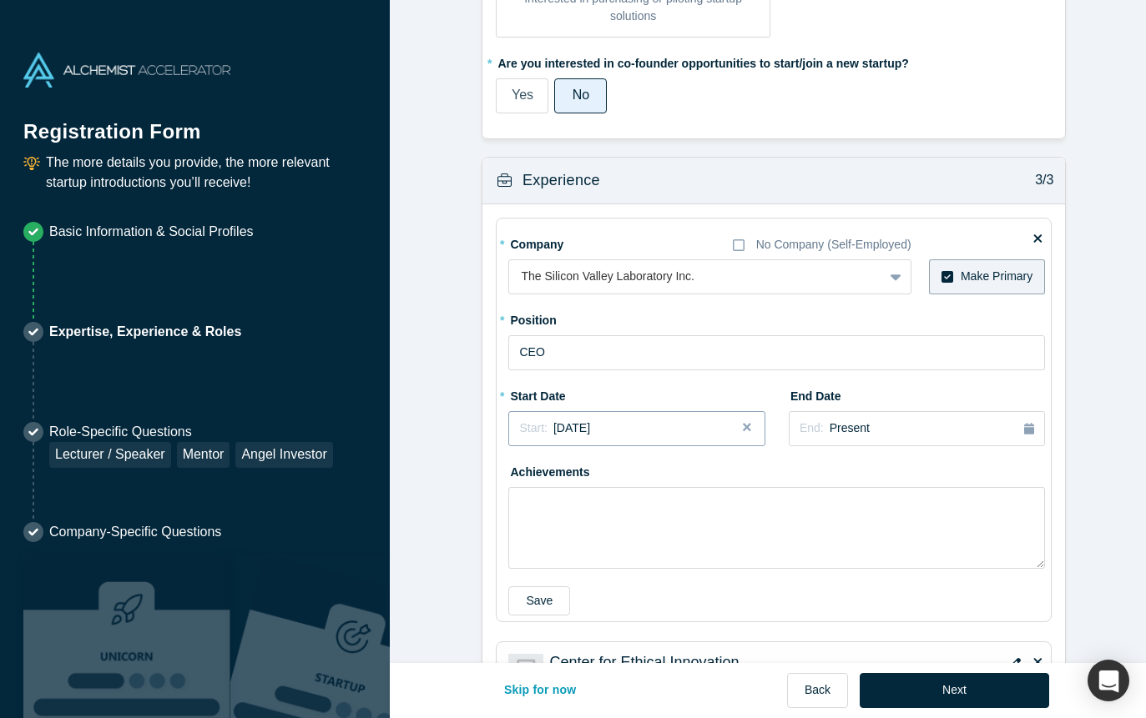
click at [657, 434] on div "Start: [DATE]" at bounding box center [636, 429] width 234 height 18
click at [537, 508] on div "Jan" at bounding box center [542, 511] width 53 height 18
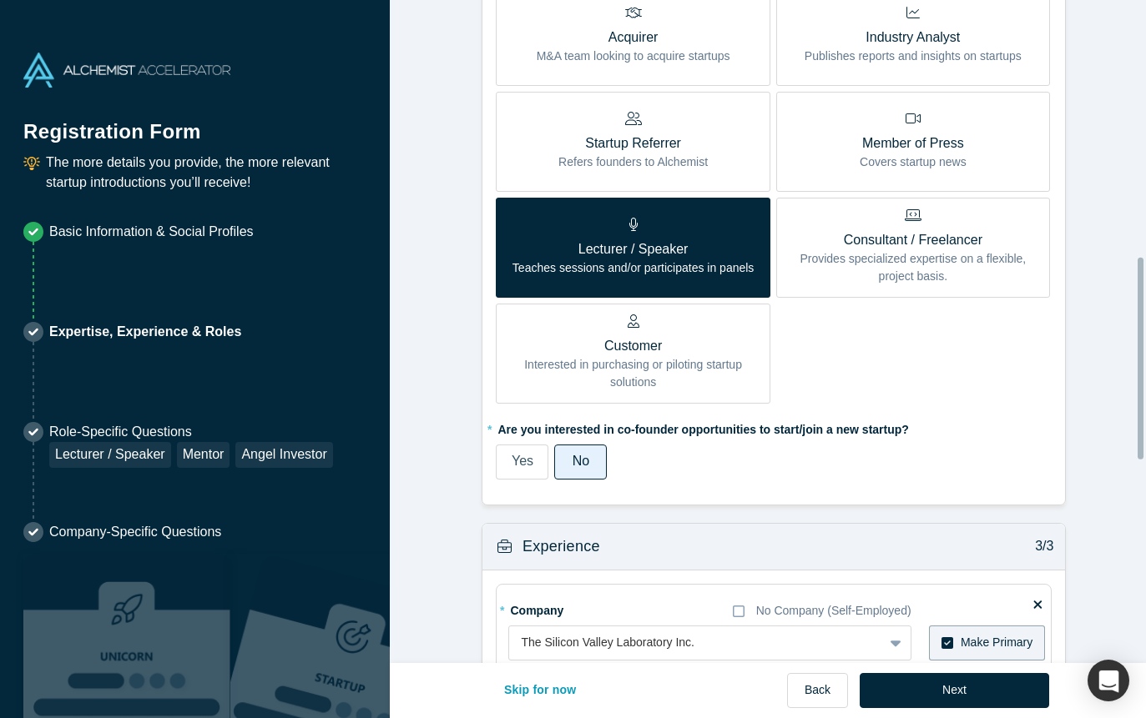
scroll to position [844, 0]
click at [970, 290] on label "Consultant / Freelancer Provides specialized expertise on a flexible, project b…" at bounding box center [913, 248] width 274 height 100
click at [0, 0] on input "Consultant / Freelancer Provides specialized expertise on a flexible, project b…" at bounding box center [0, 0] width 0 height 0
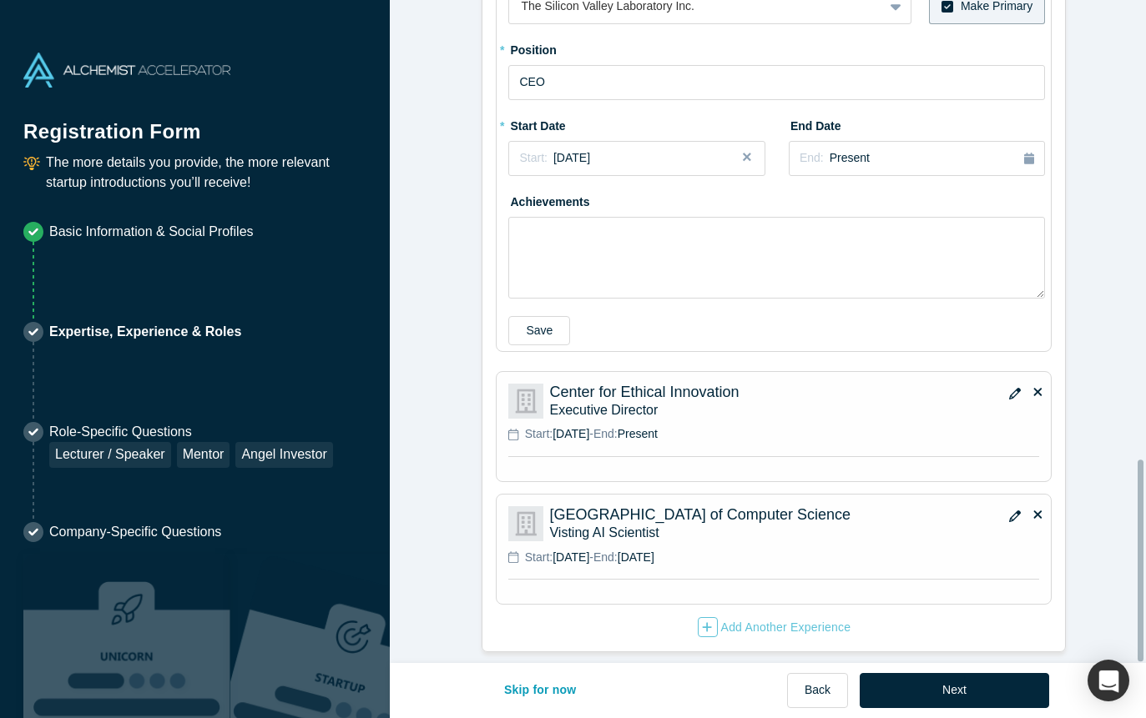
scroll to position [1511, 0]
click at [996, 693] on button "Next" at bounding box center [954, 690] width 189 height 35
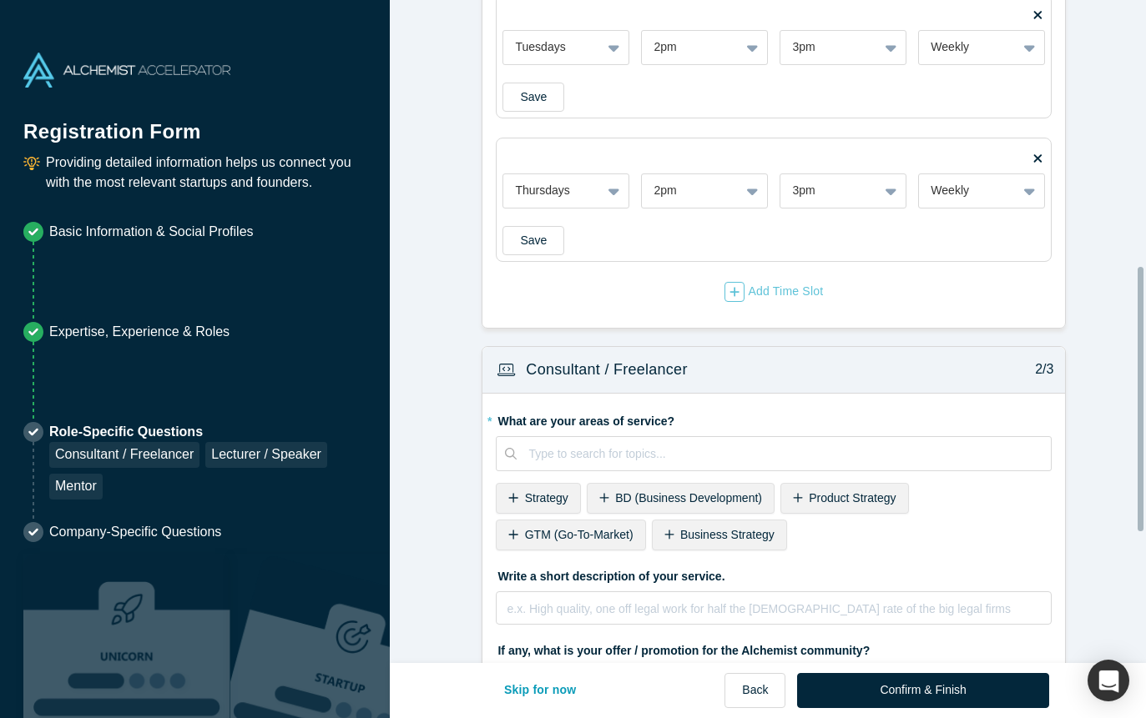
scroll to position [668, 0]
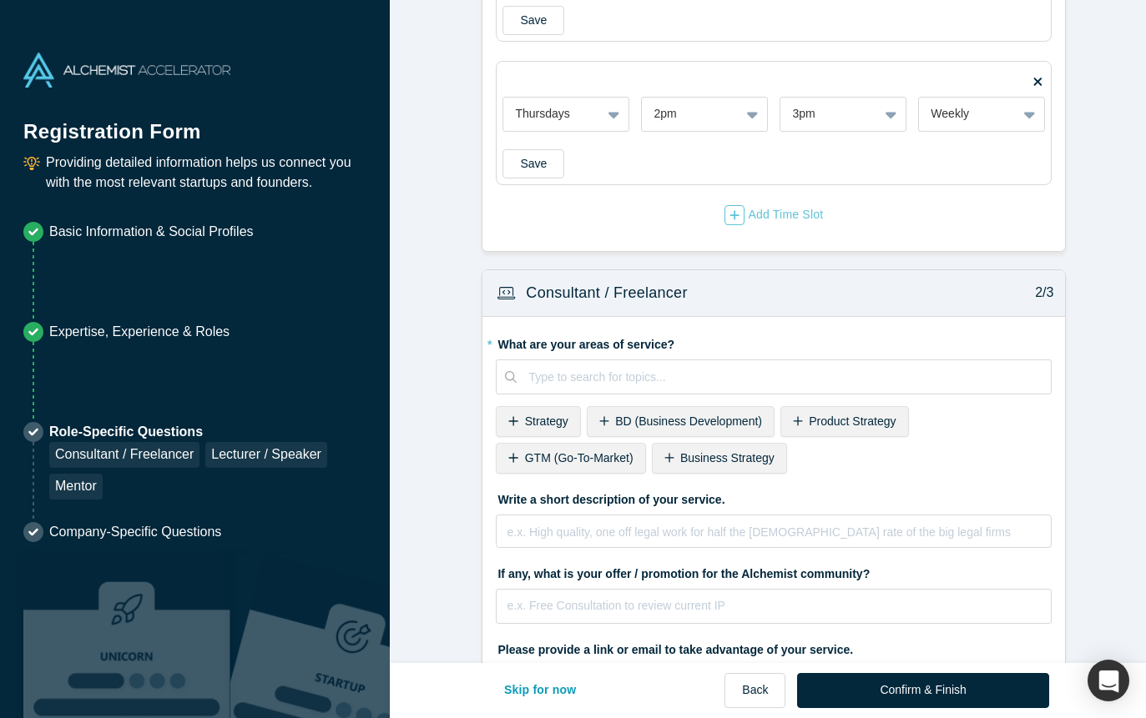
click at [535, 416] on span "Strategy" at bounding box center [546, 421] width 43 height 13
click at [715, 410] on div "Product Strategy" at bounding box center [754, 421] width 129 height 31
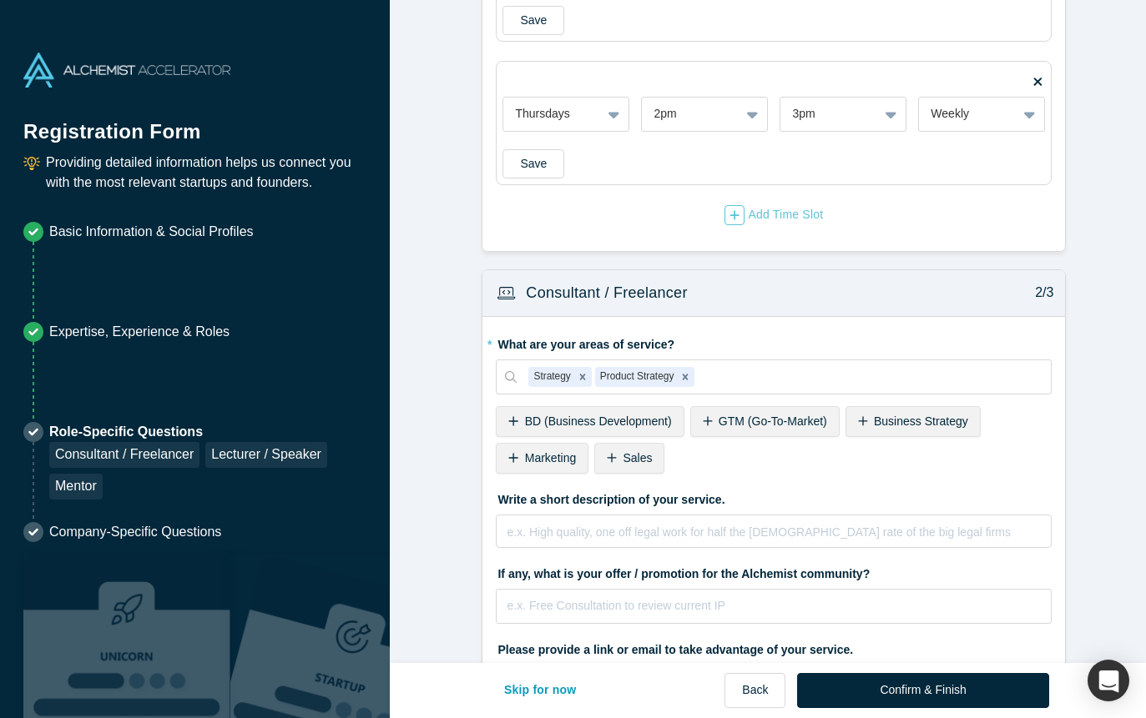
click at [599, 417] on span "BD (Business Development)" at bounding box center [598, 421] width 147 height 13
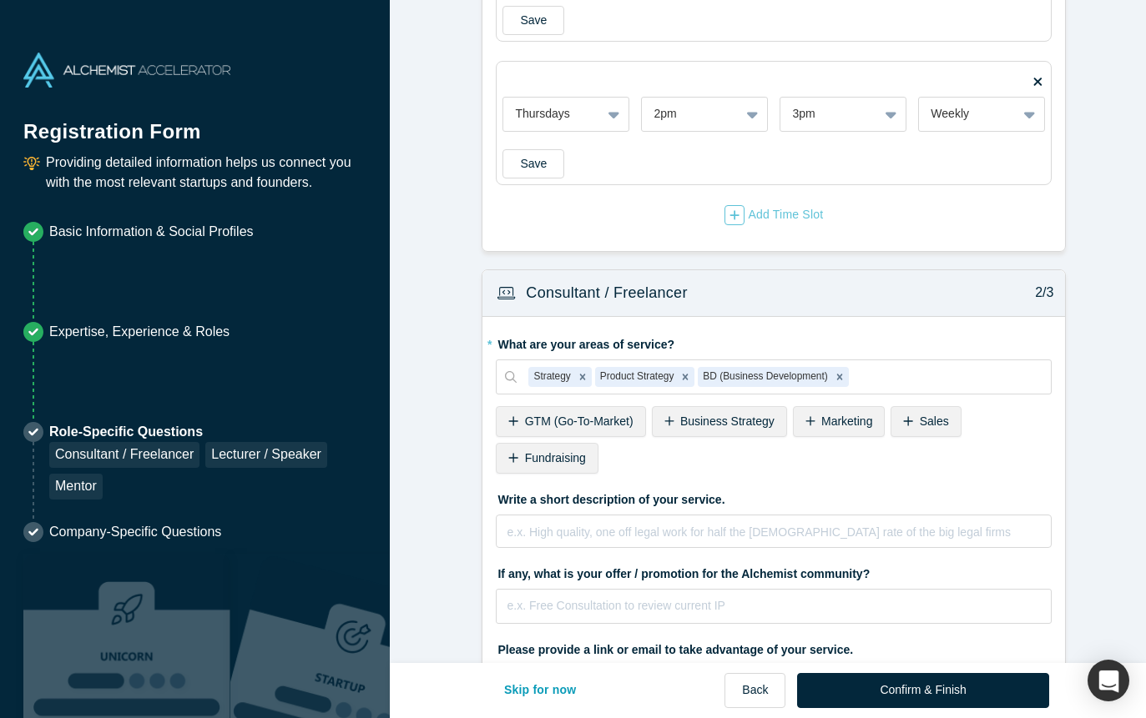
click at [729, 417] on span "Business Strategy" at bounding box center [727, 421] width 94 height 13
click at [602, 411] on div "GTM (Go-To-Market)" at bounding box center [570, 421] width 149 height 31
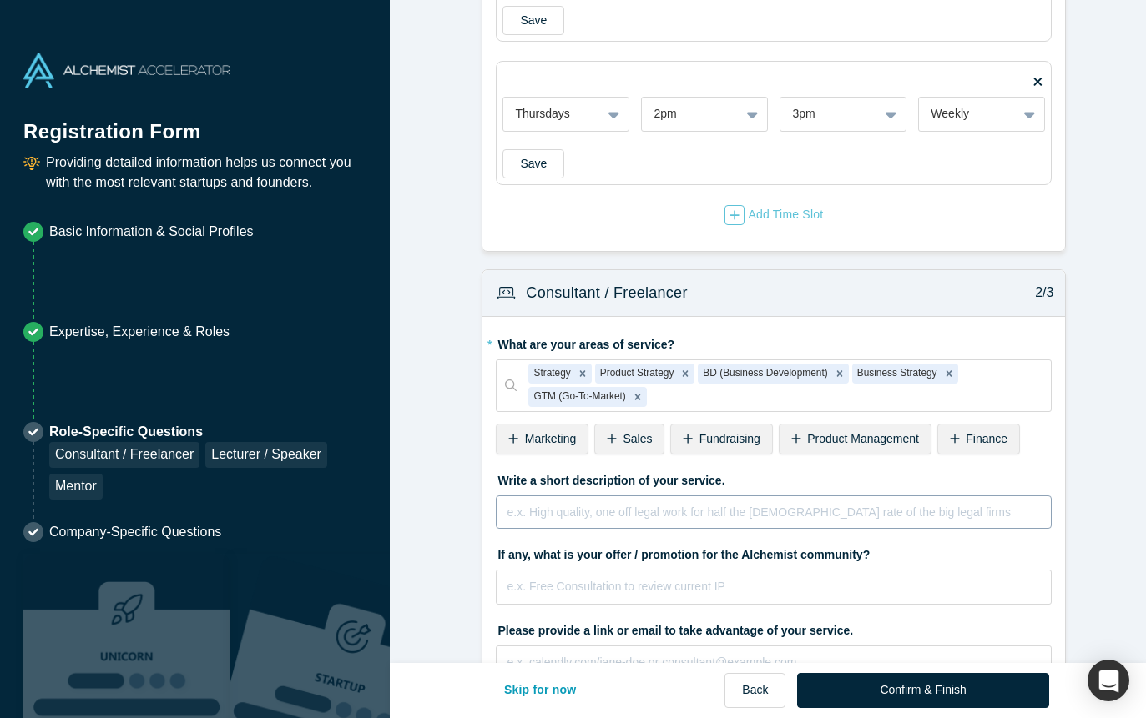
click at [545, 511] on div "rdw-editor" at bounding box center [773, 511] width 533 height 18
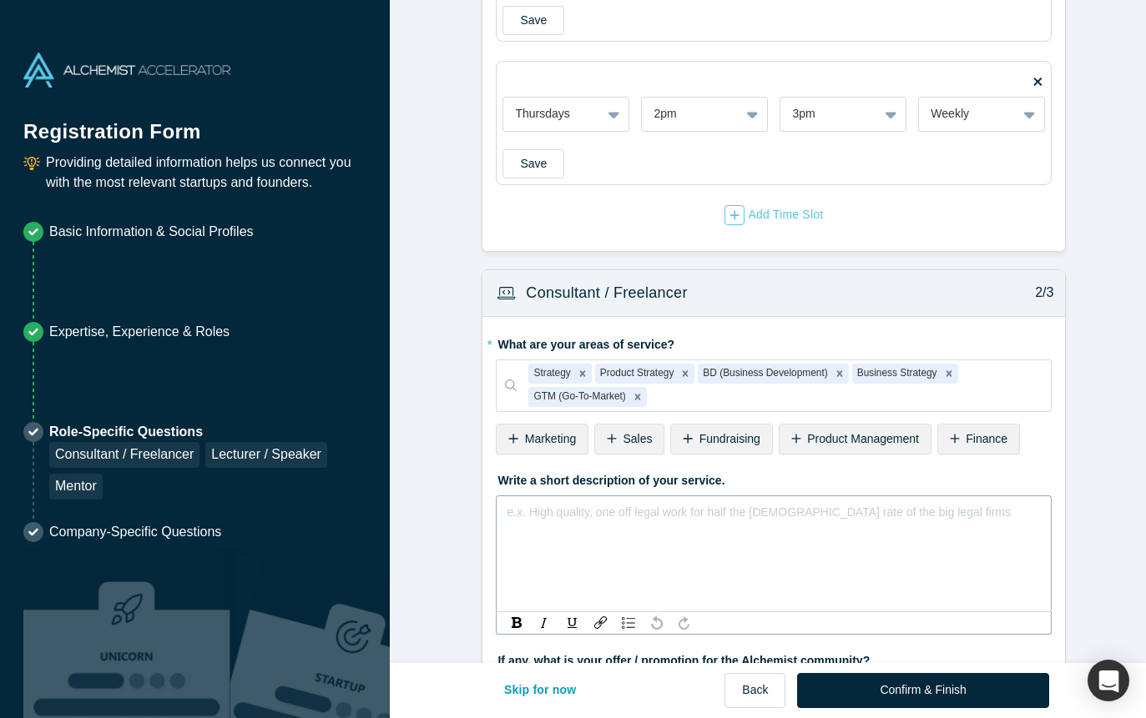
click at [546, 510] on div "rdw-editor" at bounding box center [773, 511] width 533 height 18
click at [441, 504] on form "Mentor / Advisor 1/3 * What mentor type would you prefer? Regular Mentor Direct…" at bounding box center [774, 202] width 769 height 1704
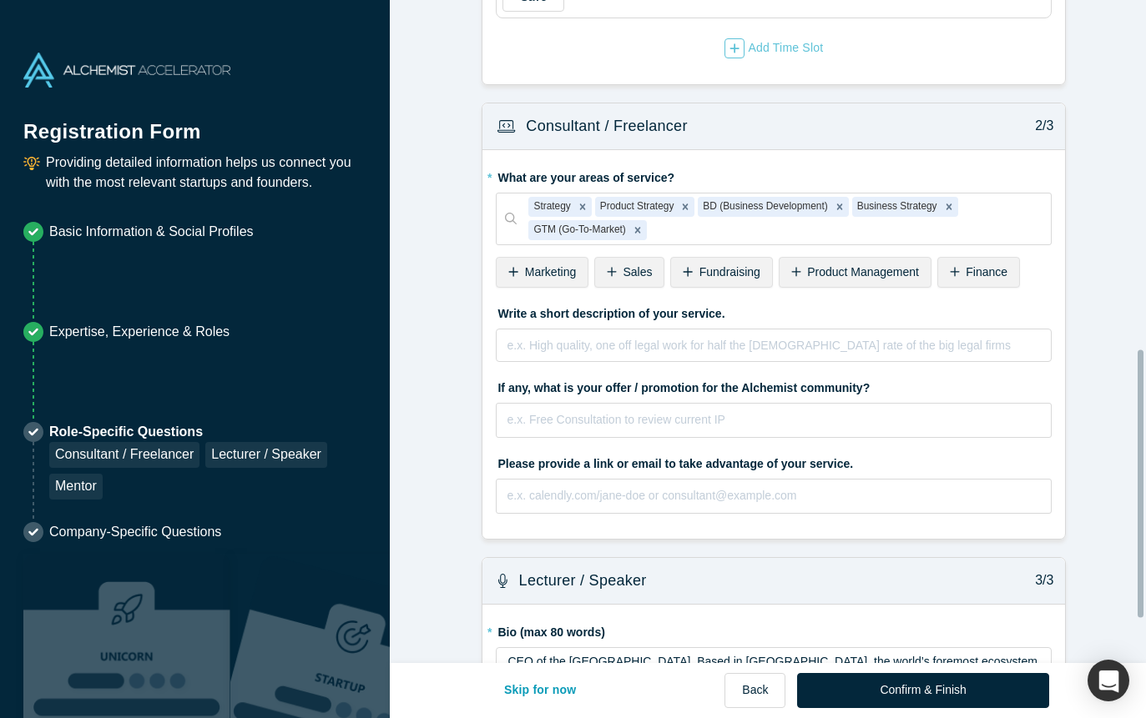
scroll to position [976, 0]
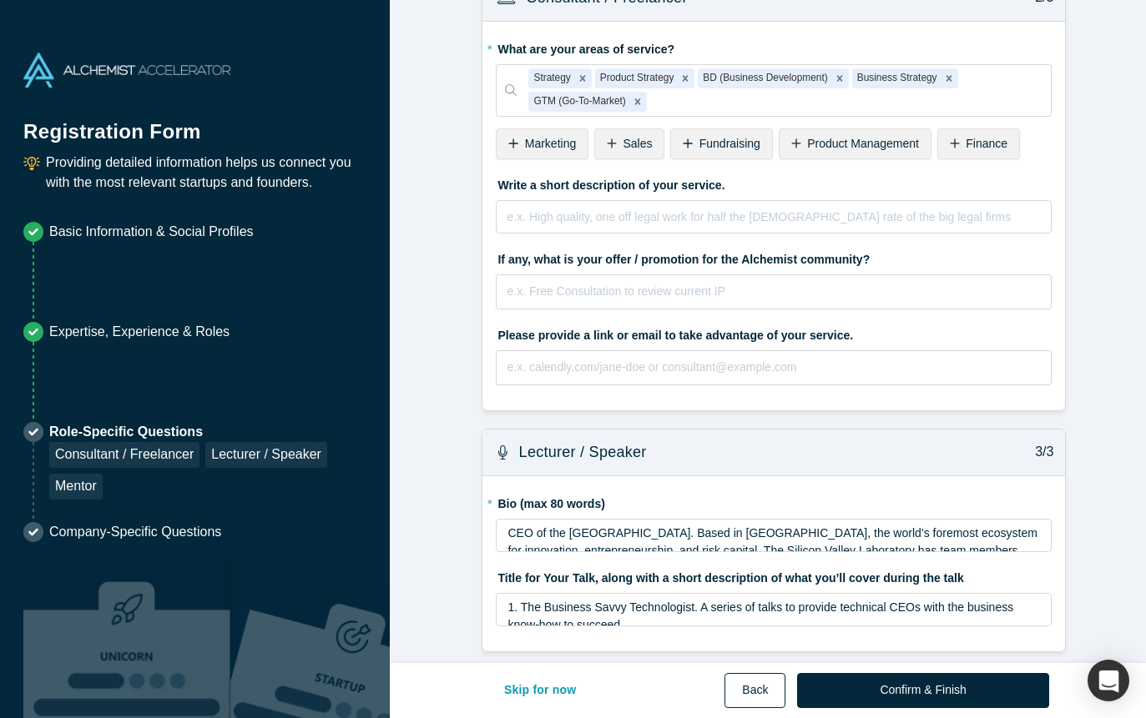
click at [765, 693] on button "Back" at bounding box center [754, 690] width 61 height 35
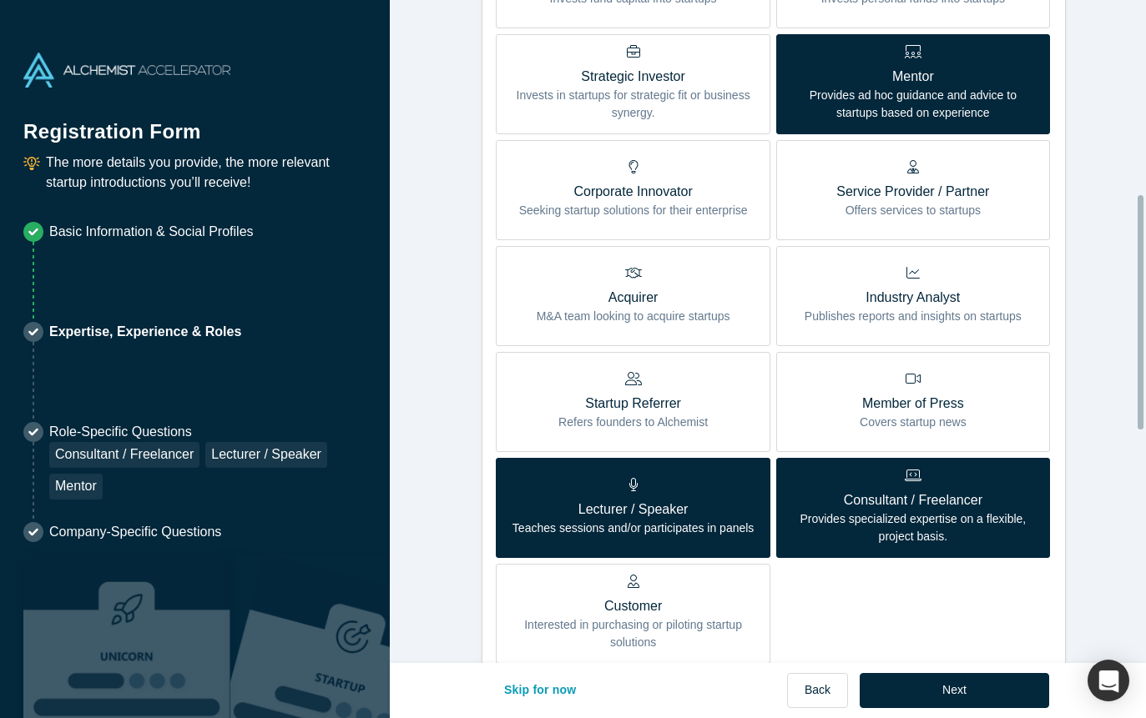
scroll to position [584, 0]
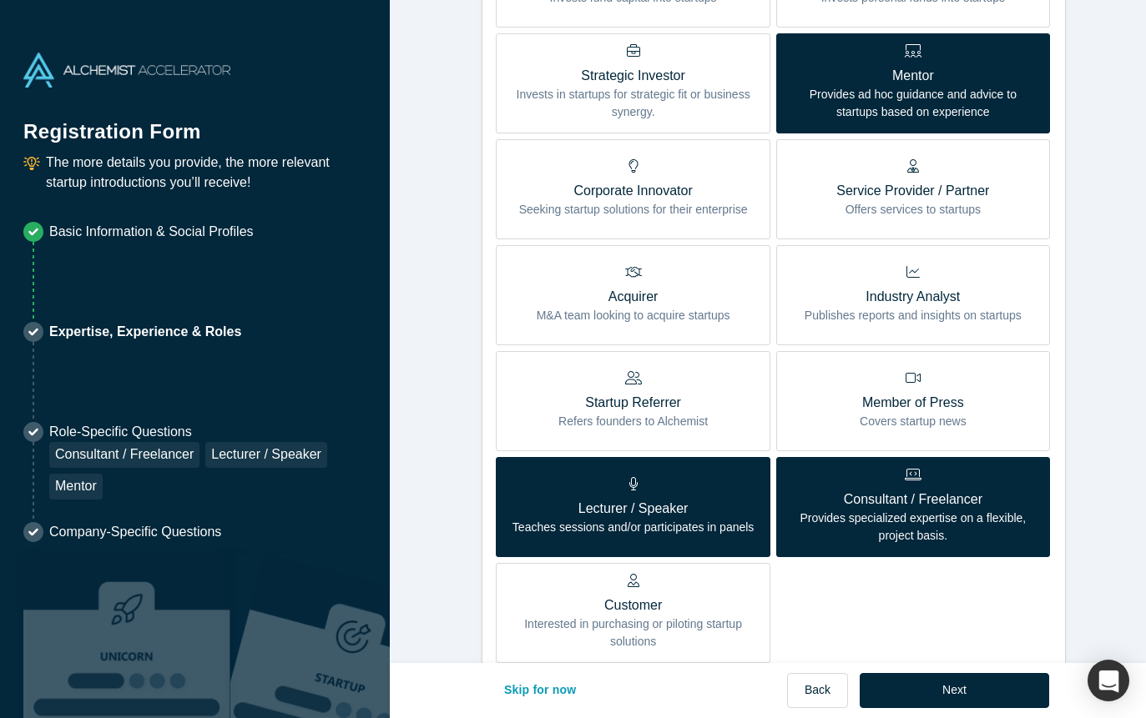
click at [842, 503] on p "Consultant / Freelancer" at bounding box center [913, 500] width 249 height 20
click at [0, 0] on input "Consultant / Freelancer Provides specialized expertise on a flexible, project b…" at bounding box center [0, 0] width 0 height 0
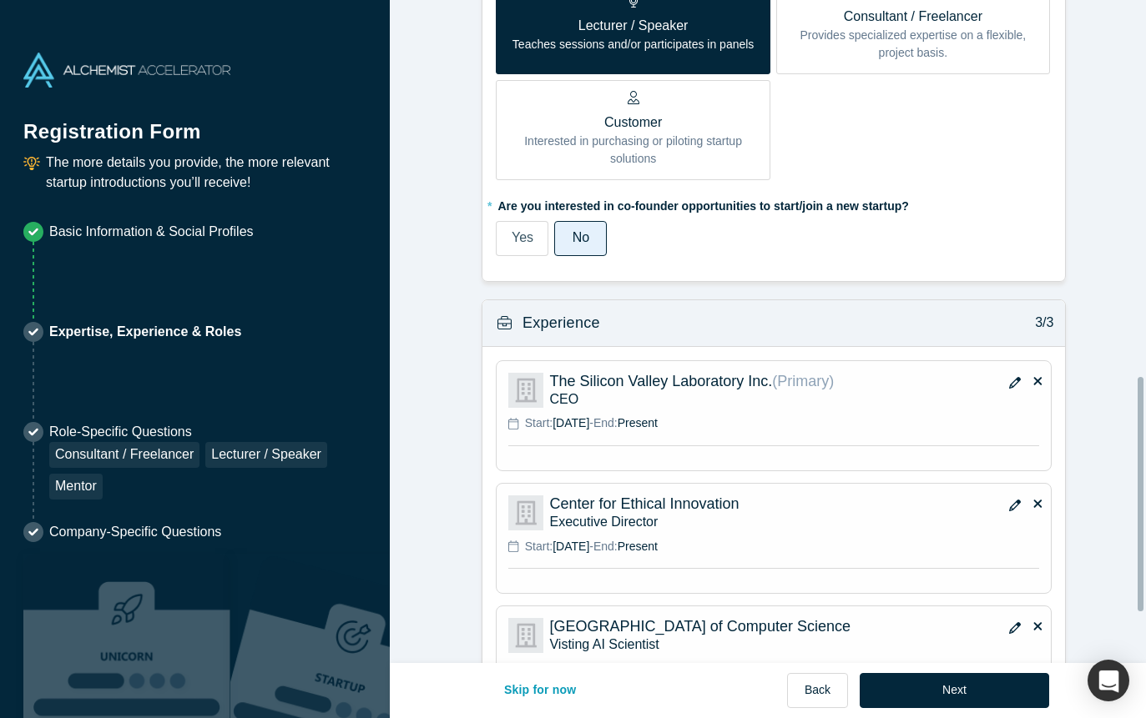
scroll to position [1210, 0]
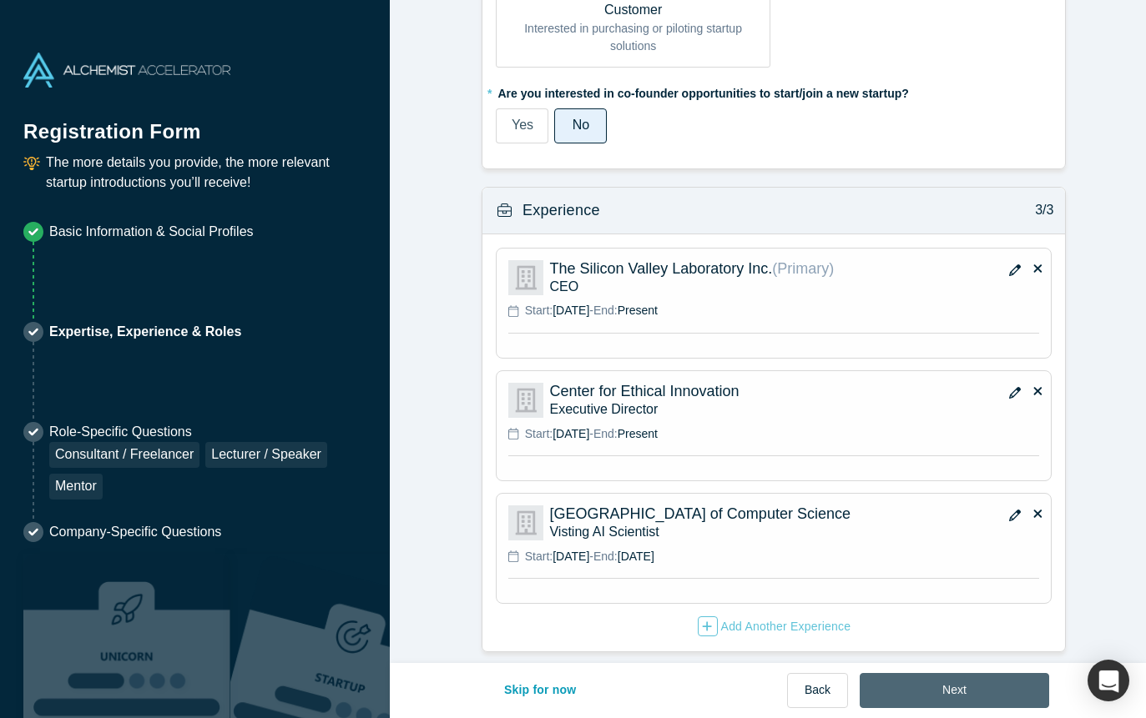
click at [943, 685] on button "Next" at bounding box center [954, 690] width 189 height 35
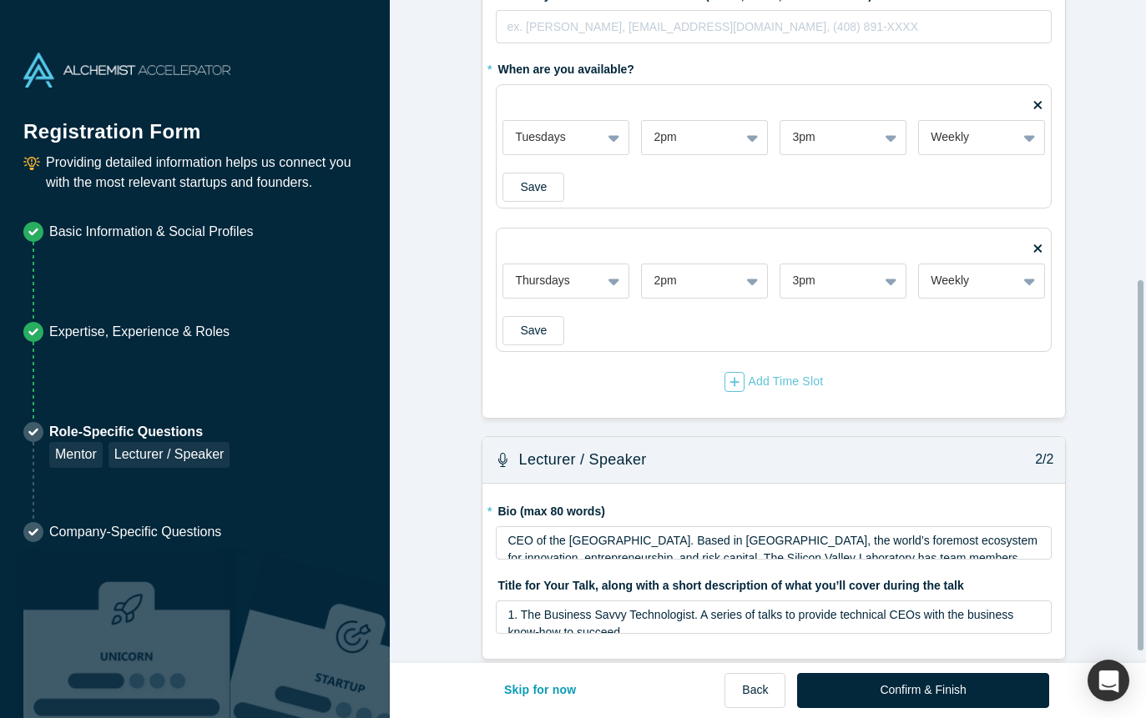
scroll to position [521, 0]
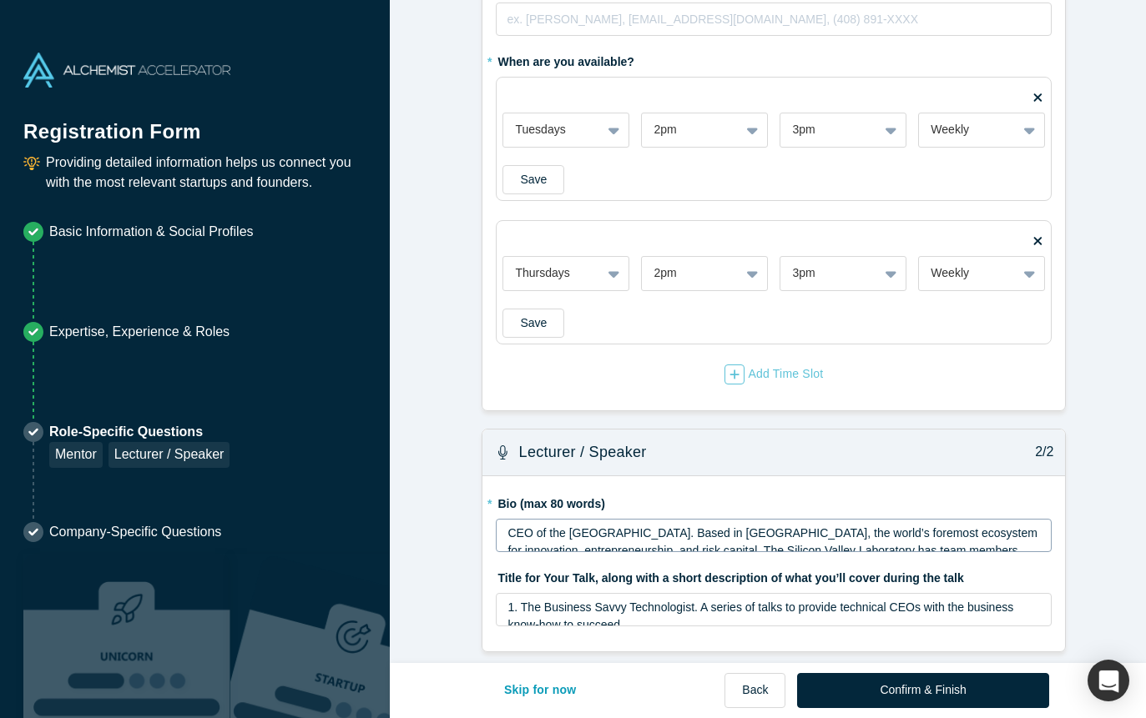
click at [546, 527] on span "CEO of the [GEOGRAPHIC_DATA]. Based in [GEOGRAPHIC_DATA], the world’s foremost …" at bounding box center [773, 568] width 532 height 83
click at [447, 553] on form "Mentor / Advisor 1/2 * What mentor type would you prefer? Regular Mentor Direct…" at bounding box center [774, 80] width 769 height 1143
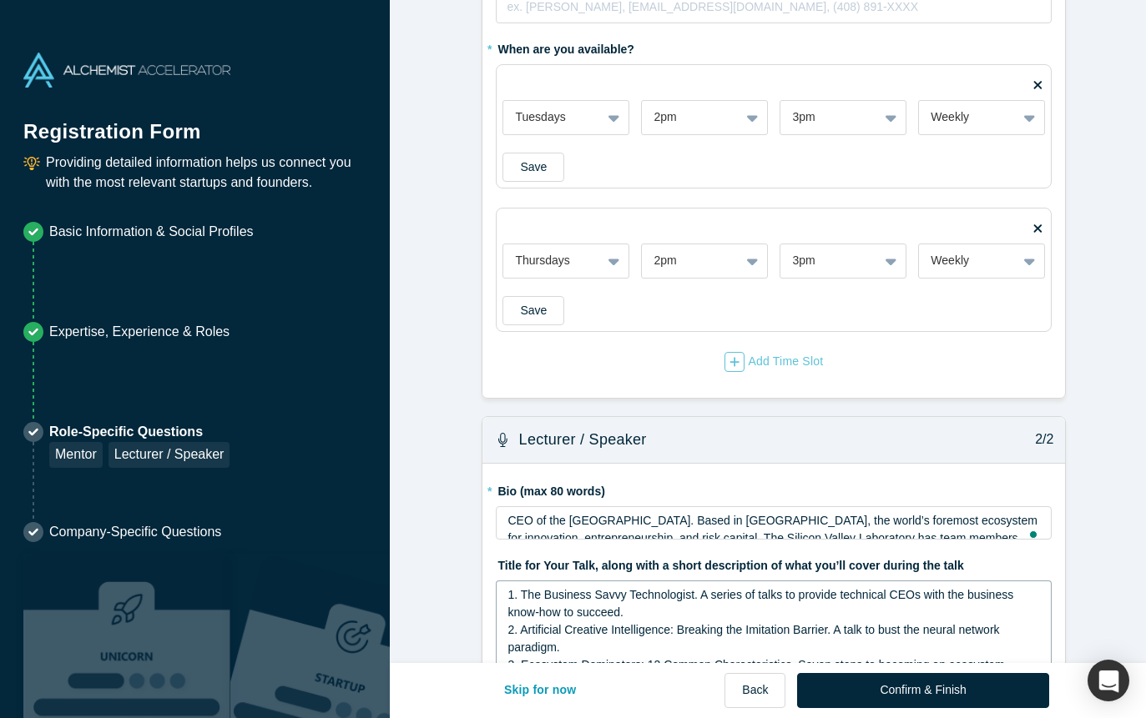
click at [601, 596] on span "1. The Business Savvy Technologist. A series of talks to provide technical CEOs…" at bounding box center [761, 603] width 509 height 31
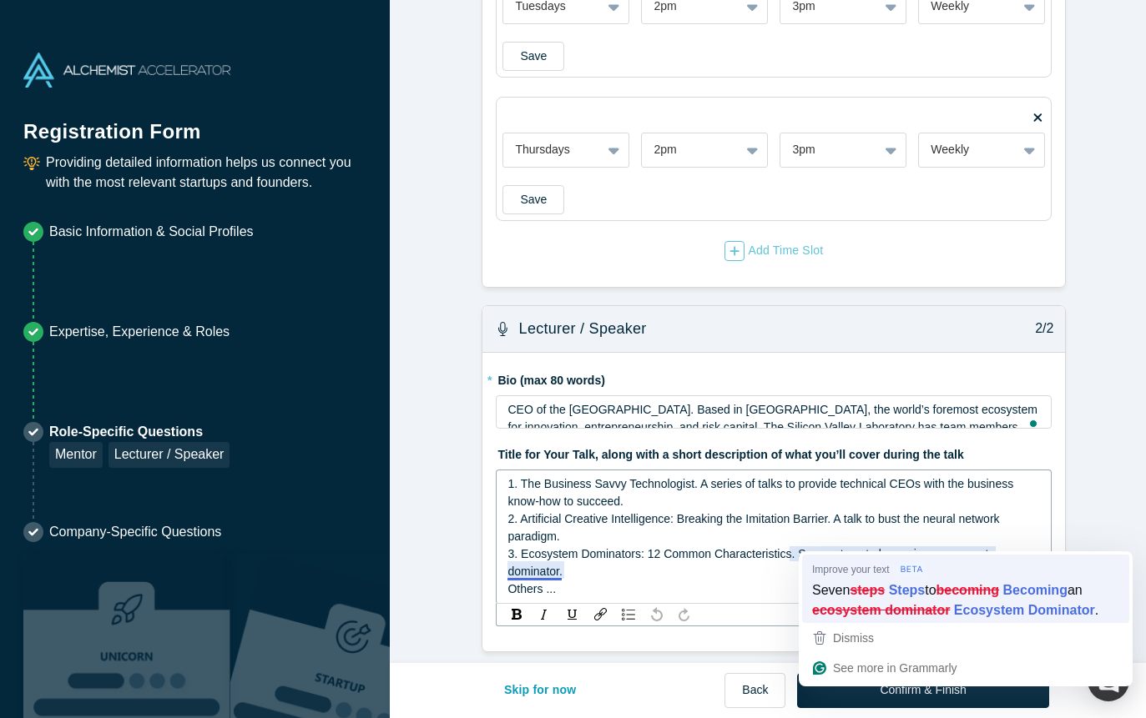
scroll to position [627, 0]
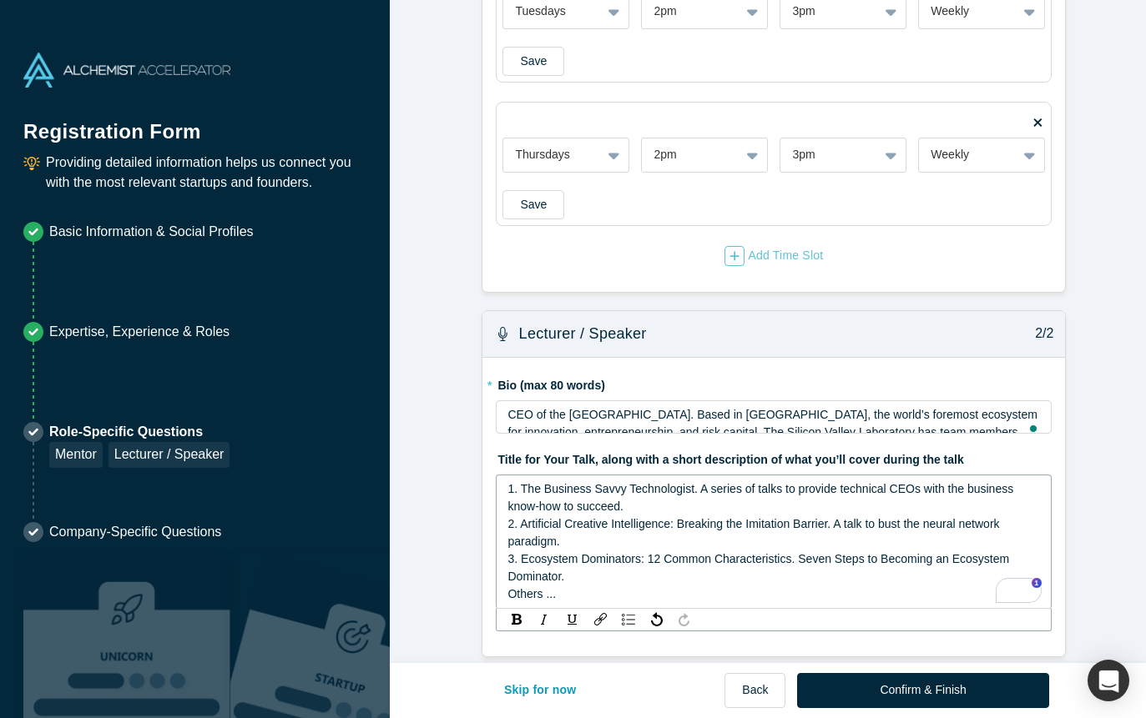
click at [784, 567] on div "3. Ecosystem Dominators: 12 Common Characteristics. Seven Steps to Becoming an …" at bounding box center [773, 568] width 533 height 35
click at [567, 582] on div "3. Ecosystem Dominators: 12 Common Characteristics. Seven Steps to Becoming an …" at bounding box center [773, 568] width 533 height 35
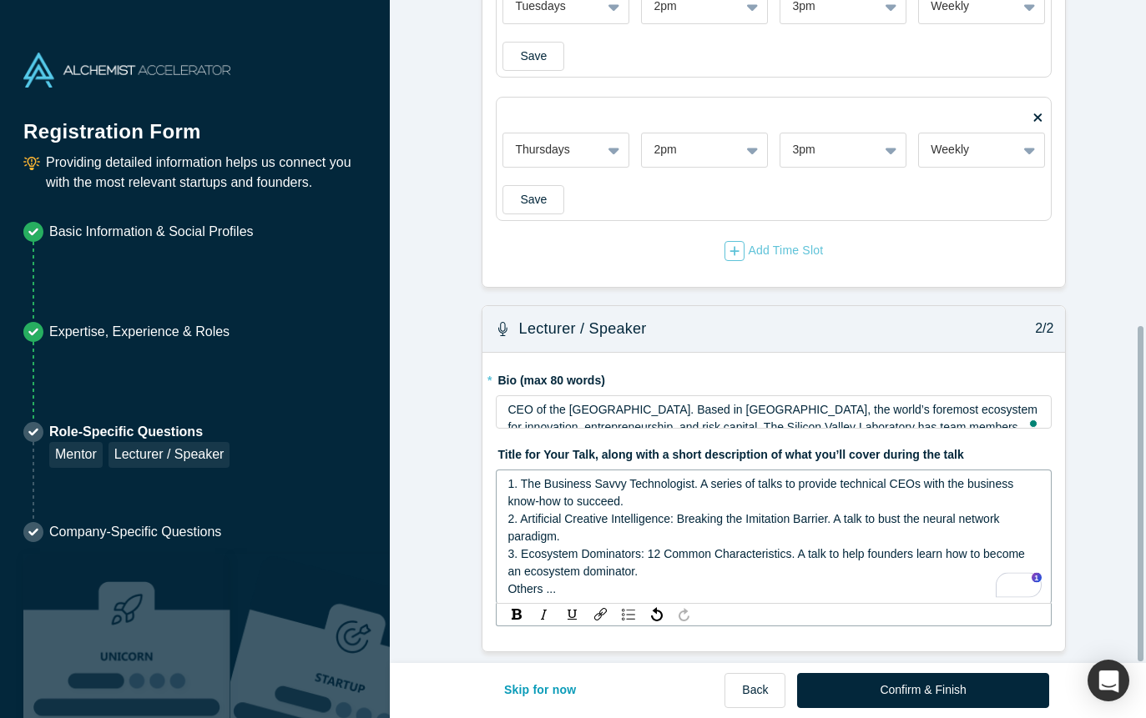
scroll to position [644, 0]
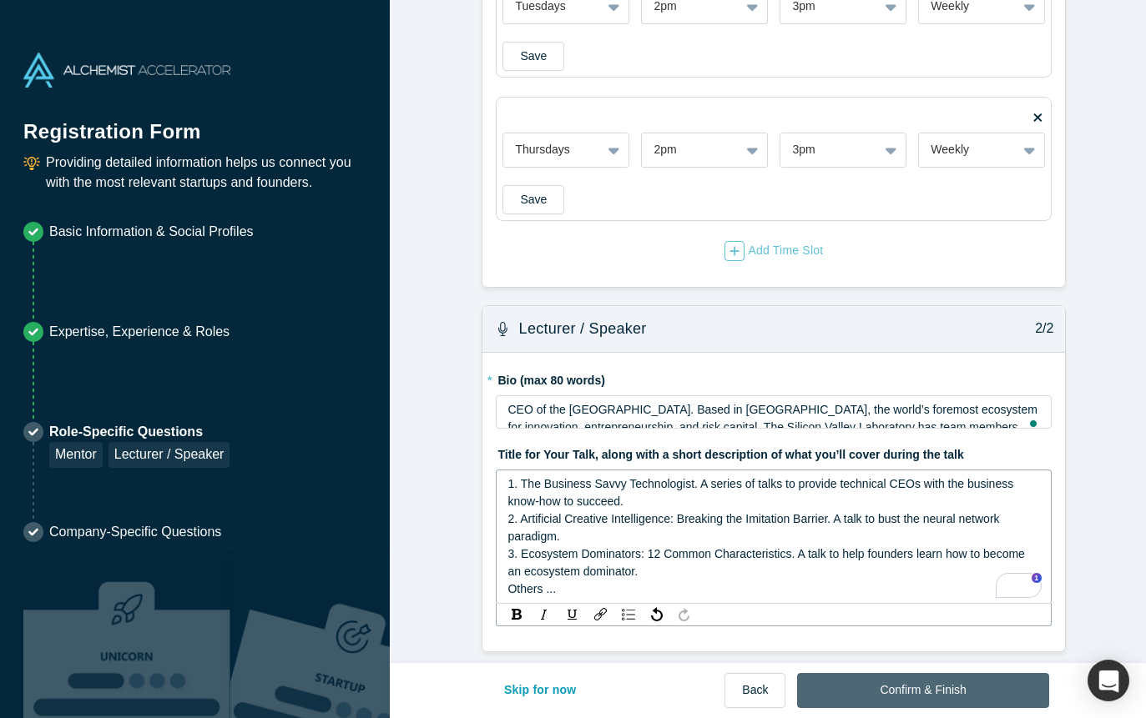
click at [923, 685] on button "Confirm & Finish" at bounding box center [922, 690] width 251 height 35
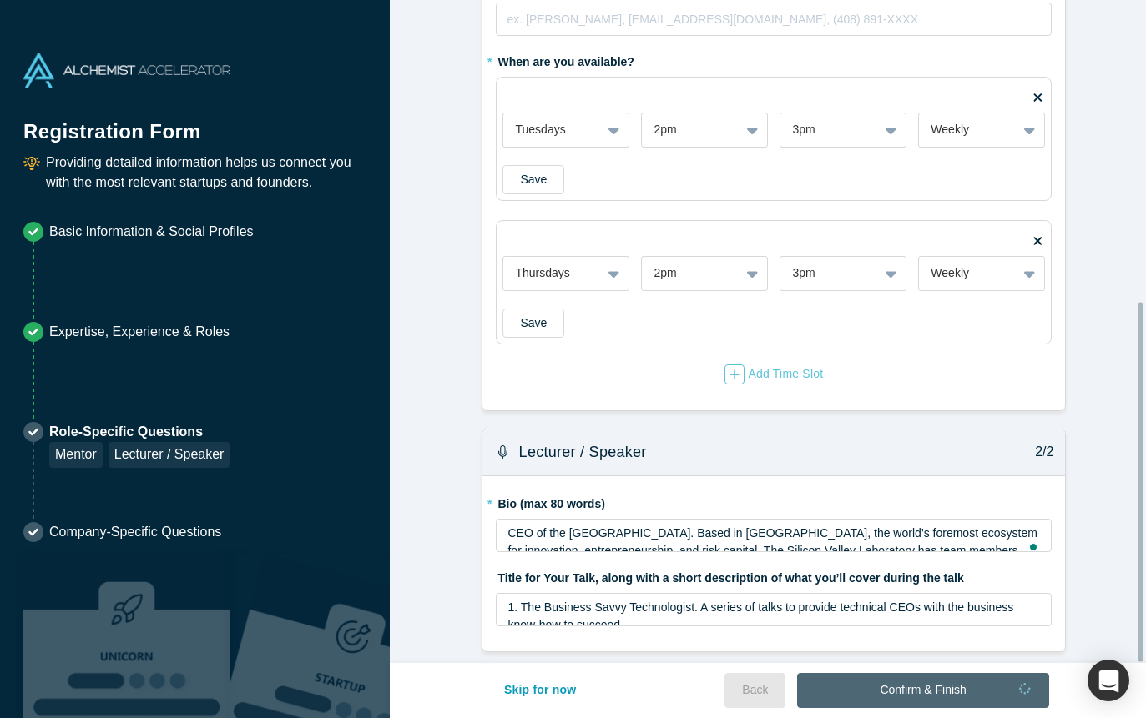
scroll to position [521, 0]
